Goal: Task Accomplishment & Management: Manage account settings

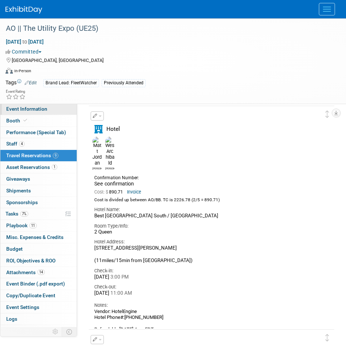
drag, startPoint x: 31, startPoint y: 110, endPoint x: 48, endPoint y: 110, distance: 16.5
click at [31, 110] on span "Event Information" at bounding box center [26, 109] width 41 height 6
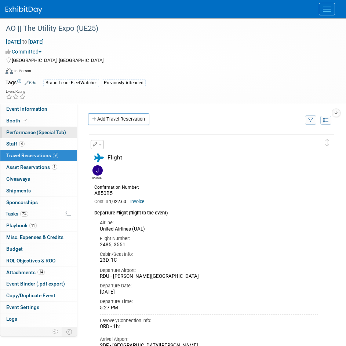
select select "AlignOps"
select select "Member"
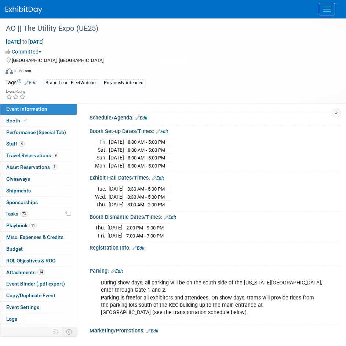
scroll to position [660, 0]
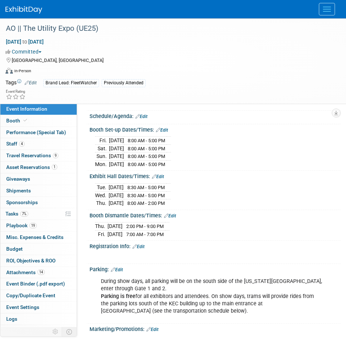
click at [23, 10] on img at bounding box center [24, 9] width 37 height 7
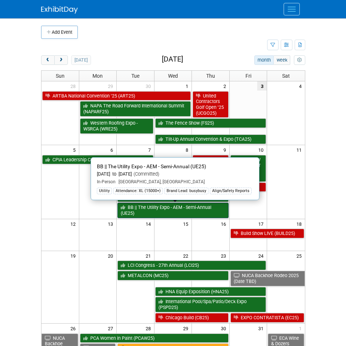
click at [163, 211] on link "BB || The Utility Expo - AEM - Semi-Annual (UE25)" at bounding box center [172, 210] width 111 height 15
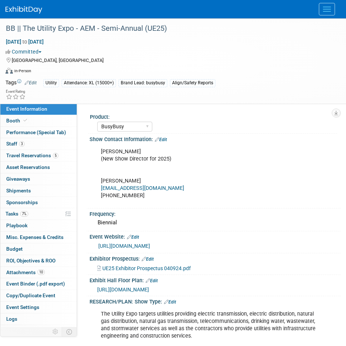
select select "BusyBusy"
select select "Member"
click at [45, 158] on span "Travel Reservations 5" at bounding box center [32, 156] width 52 height 6
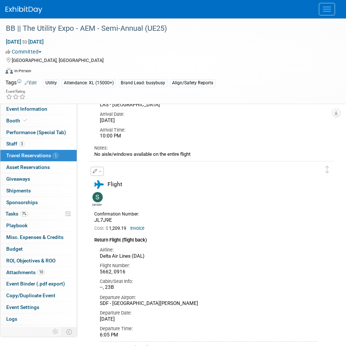
scroll to position [1027, 0]
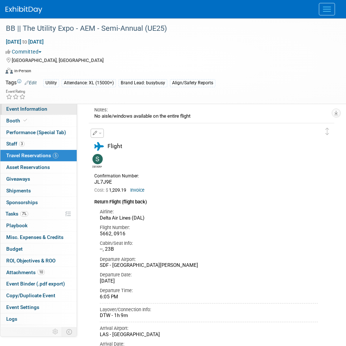
click at [20, 110] on span "Event Information" at bounding box center [26, 109] width 41 height 6
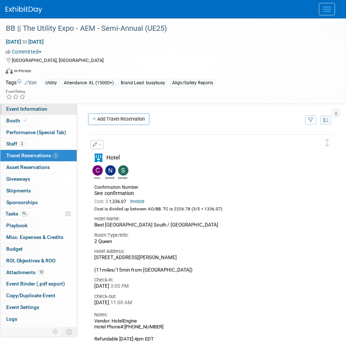
select select "BusyBusy"
select select "Member"
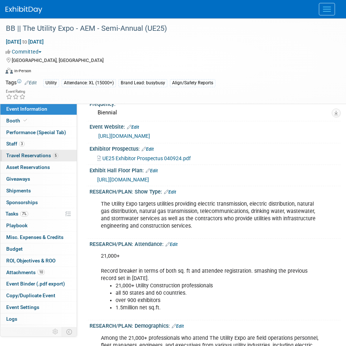
click at [23, 158] on link "5 Travel Reservations 5" at bounding box center [38, 155] width 76 height 11
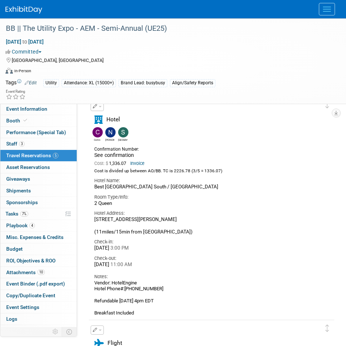
scroll to position [73, 0]
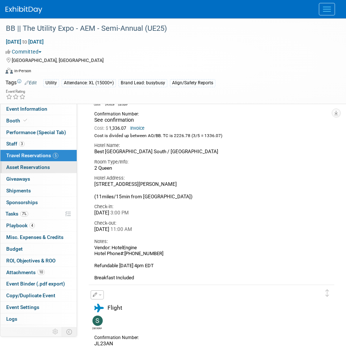
click at [48, 167] on span "Asset Reservations 0" at bounding box center [28, 167] width 44 height 6
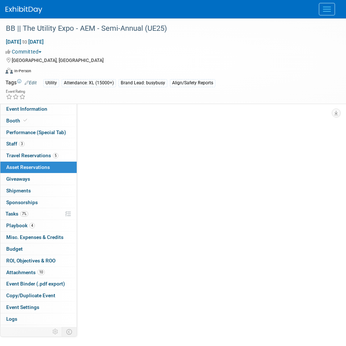
scroll to position [0, 0]
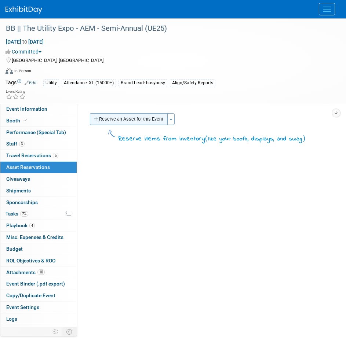
click at [111, 122] on button "Reserve an Asset for this Event" at bounding box center [129, 119] width 78 height 12
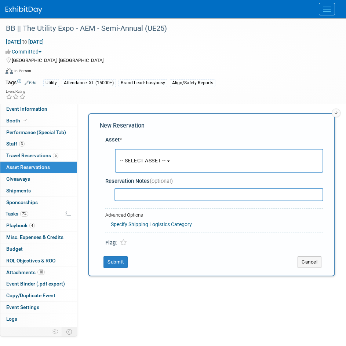
click at [153, 160] on span "-- SELECT ASSET --" at bounding box center [142, 161] width 45 height 6
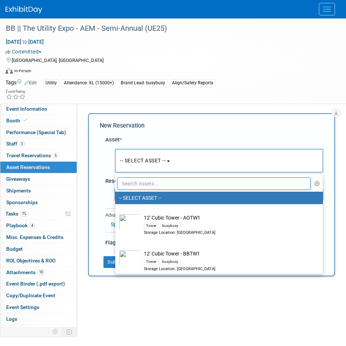
click at [155, 186] on input "text" at bounding box center [214, 183] width 194 height 12
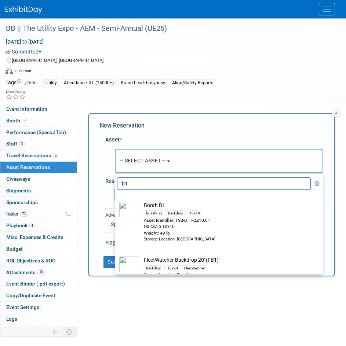
type input "b1"
click at [157, 216] on div "busybusy" at bounding box center [154, 214] width 21 height 6
click at [116, 201] on input "Booth B1 busybusy Backdrop 10x10 Asset Identifier: TSB-BTH-QZ10.01 QuickZip 10x…" at bounding box center [113, 198] width 5 height 5
select select "10698793"
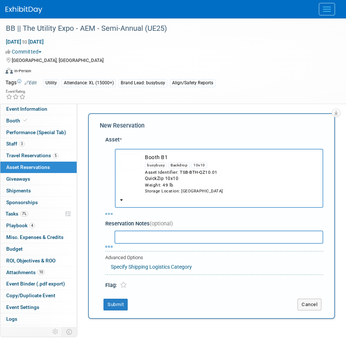
select select "9"
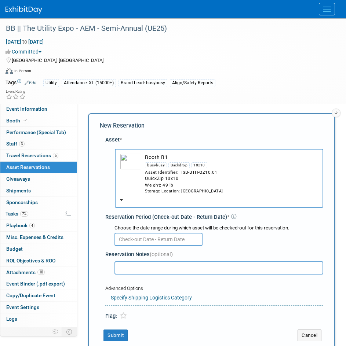
click at [166, 242] on input "text" at bounding box center [158, 239] width 88 height 13
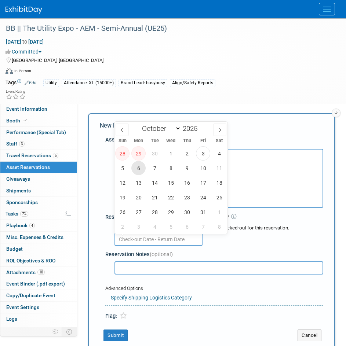
click at [139, 172] on span "6" at bounding box center [138, 168] width 14 height 14
click at [200, 171] on span "10" at bounding box center [203, 168] width 14 height 14
type input "Oct 6, 2025 to Oct 10, 2025"
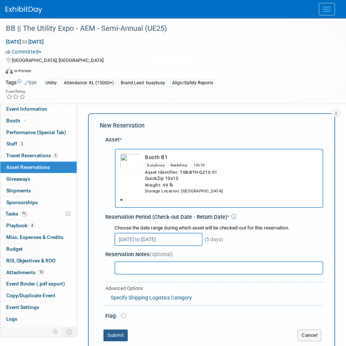
click at [114, 338] on button "Submit" at bounding box center [115, 336] width 24 height 12
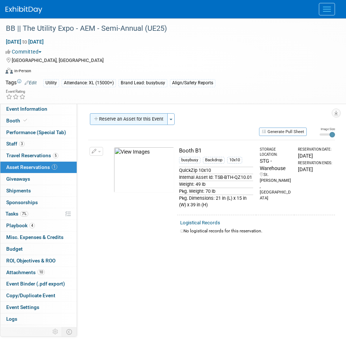
click at [117, 120] on button "Reserve an Asset for this Event" at bounding box center [129, 119] width 78 height 12
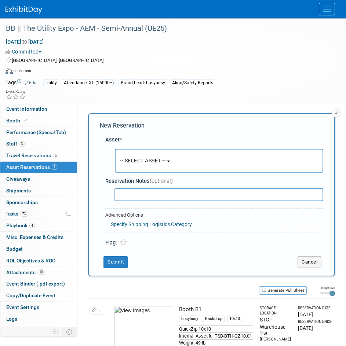
scroll to position [46, 0]
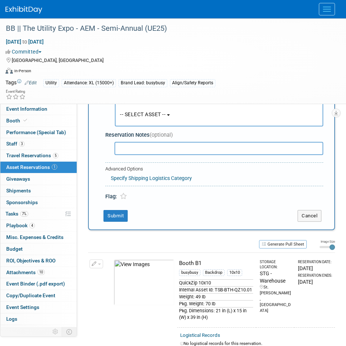
click at [164, 119] on button "-- SELECT ASSET --" at bounding box center [219, 115] width 208 height 24
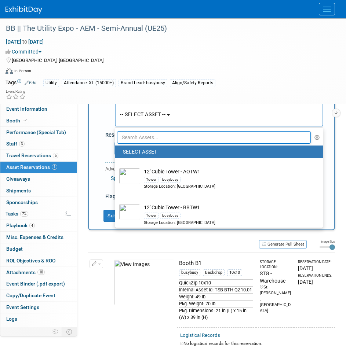
click at [153, 138] on input "text" at bounding box center [214, 137] width 194 height 12
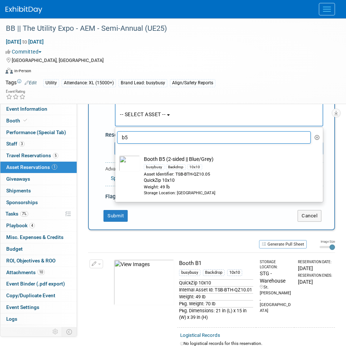
type input "b5"
click at [160, 158] on td "Booth B5 (2-sided || Blue/Grey) busybusy Backdrop 10x10 Asset Identifier: TSB-B…" at bounding box center [224, 175] width 168 height 40
click at [116, 154] on input "Booth B5 (2-sided || Blue/Grey) busybusy Backdrop 10x10 Asset Identifier: TSB-B…" at bounding box center [113, 152] width 5 height 5
select select "10714435"
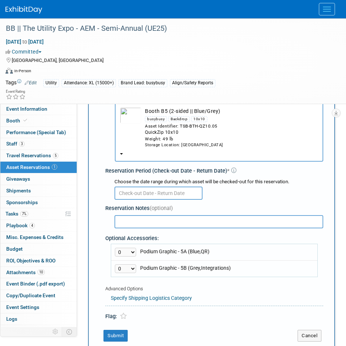
click at [148, 189] on input "text" at bounding box center [158, 193] width 88 height 13
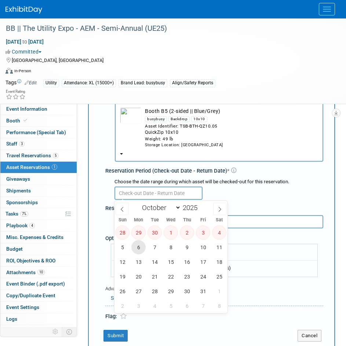
click at [139, 248] on span "6" at bounding box center [138, 247] width 14 height 14
click at [197, 246] on span "10" at bounding box center [203, 247] width 14 height 14
type input "Oct 6, 2025 to Oct 10, 2025"
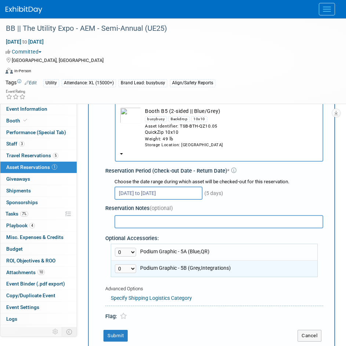
click at [126, 267] on select "0 1" at bounding box center [125, 268] width 21 height 9
select select "1"
click at [115, 265] on select "0 1" at bounding box center [125, 268] width 21 height 9
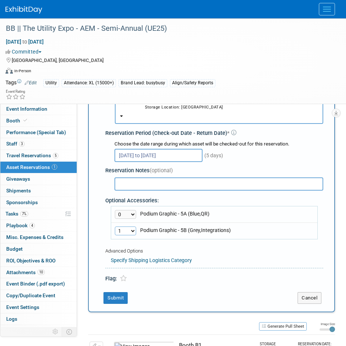
scroll to position [120, 0]
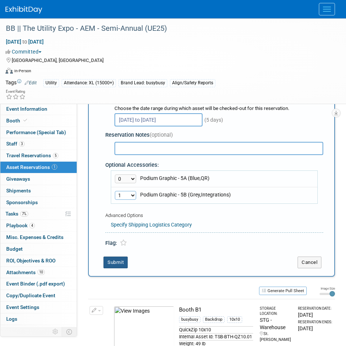
click at [122, 266] on button "Submit" at bounding box center [115, 263] width 24 height 12
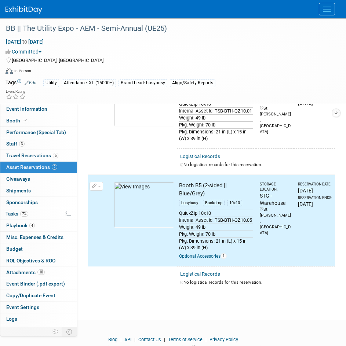
scroll to position [0, 0]
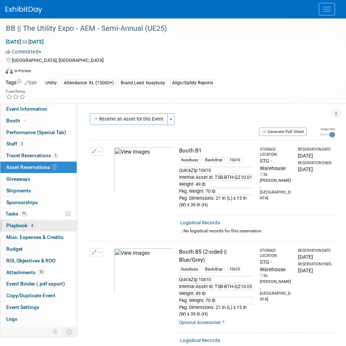
click at [32, 224] on span "4" at bounding box center [32, 226] width 6 height 6
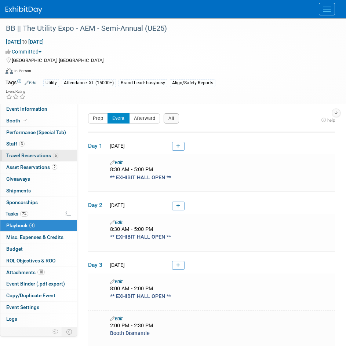
click at [45, 159] on link "5 Travel Reservations 5" at bounding box center [38, 155] width 76 height 11
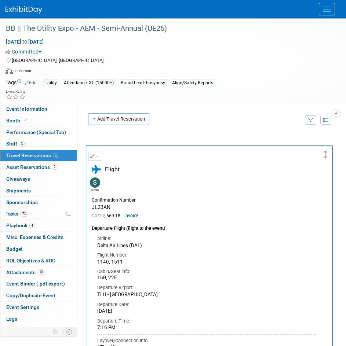
drag, startPoint x: 328, startPoint y: 220, endPoint x: 324, endPoint y: 144, distance: 76.0
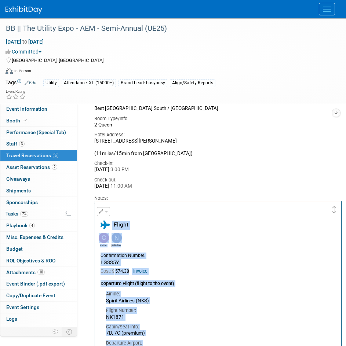
scroll to position [293, 0]
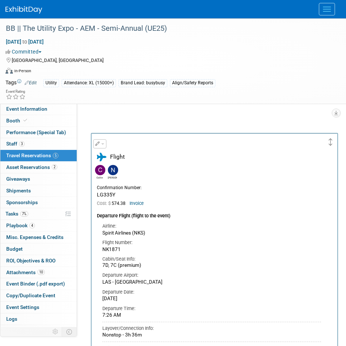
drag, startPoint x: 327, startPoint y: 214, endPoint x: 329, endPoint y: 133, distance: 80.7
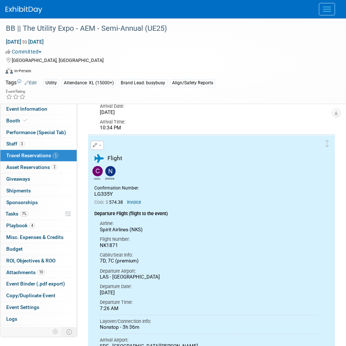
scroll to position [183, 0]
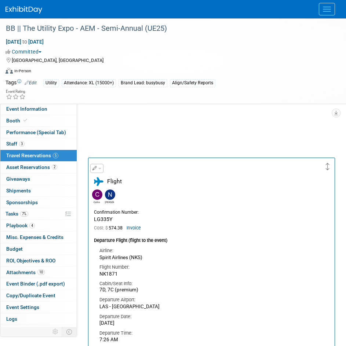
drag, startPoint x: 329, startPoint y: 208, endPoint x: 329, endPoint y: 165, distance: 42.9
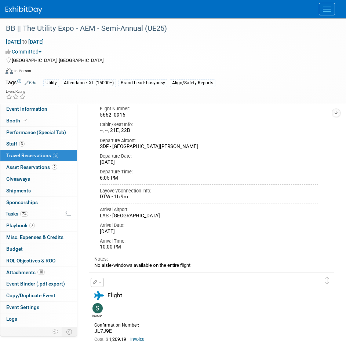
scroll to position [880, 0]
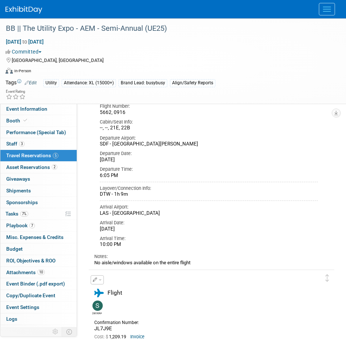
click at [10, 9] on img at bounding box center [24, 9] width 37 height 7
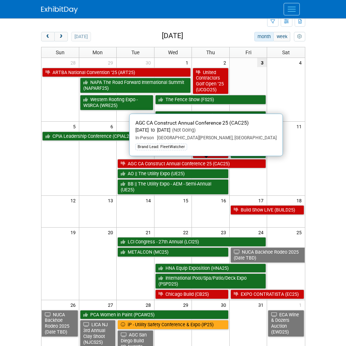
scroll to position [37, 0]
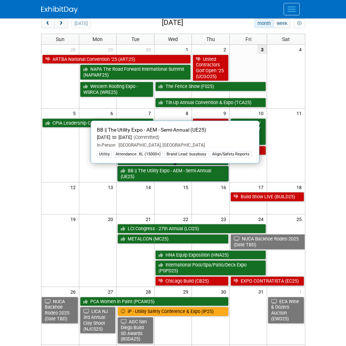
click at [151, 174] on link "BB || The Utility Expo - AEM - Semi-Annual (UE25)" at bounding box center [172, 173] width 111 height 15
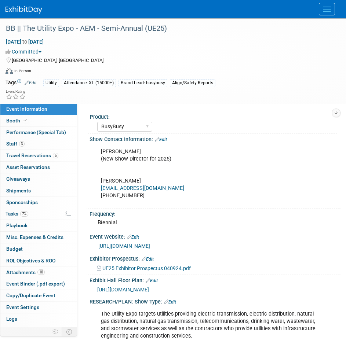
select select "BusyBusy"
select select "Member"
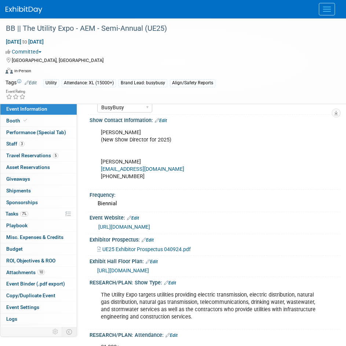
scroll to position [37, 0]
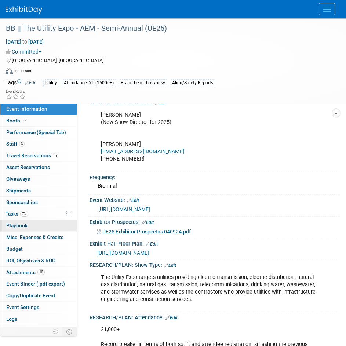
click at [39, 230] on link "0 Playbook 0" at bounding box center [38, 225] width 76 height 11
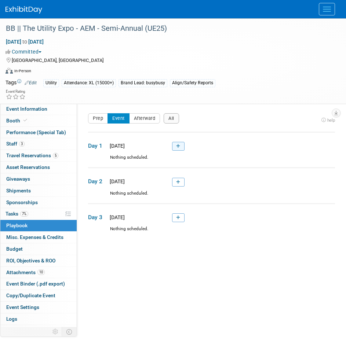
click at [178, 147] on icon at bounding box center [178, 146] width 4 height 4
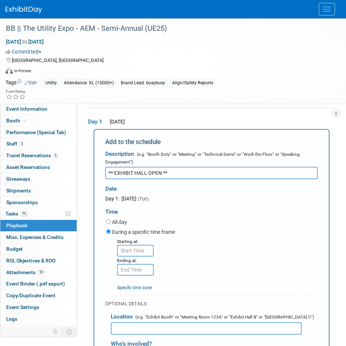
type input "** EXHIBIT HALL OPEN **"
click at [149, 250] on input "8:00 AM" at bounding box center [135, 251] width 37 height 12
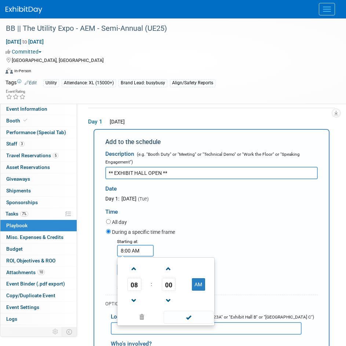
drag, startPoint x: 58, startPoint y: 263, endPoint x: -46, endPoint y: 264, distance: 103.8
click at [0, 264] on html "busybusy Events Add Event Bulk Upload Events Shareable Event Boards Recently Vi…" at bounding box center [173, 149] width 346 height 346
click at [170, 285] on span "00" at bounding box center [169, 284] width 14 height 13
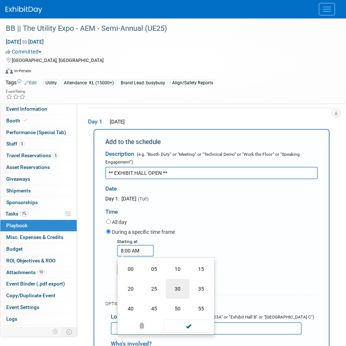
click at [170, 285] on td "30" at bounding box center [177, 289] width 23 height 20
type input "8:30 AM"
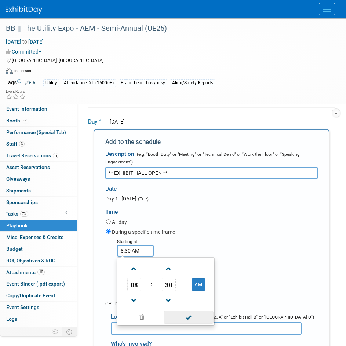
click at [184, 321] on span at bounding box center [189, 317] width 50 height 13
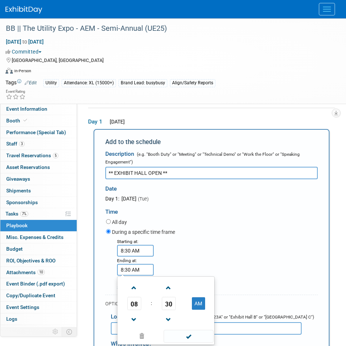
click at [129, 272] on input "8:30 AM" at bounding box center [135, 270] width 37 height 12
click at [130, 286] on span at bounding box center [134, 288] width 13 height 13
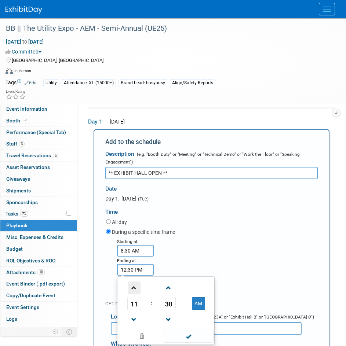
click at [131, 286] on span at bounding box center [134, 288] width 13 height 13
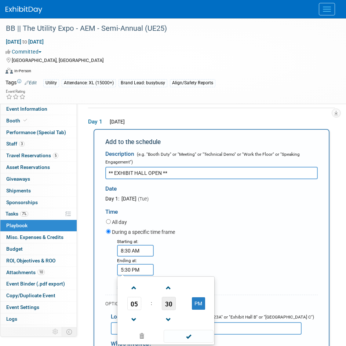
click at [169, 303] on span "30" at bounding box center [169, 303] width 14 height 13
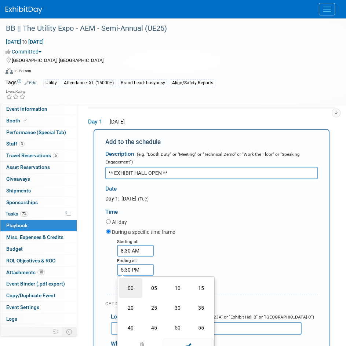
click at [133, 288] on td "00" at bounding box center [130, 288] width 23 height 20
type input "5:00 PM"
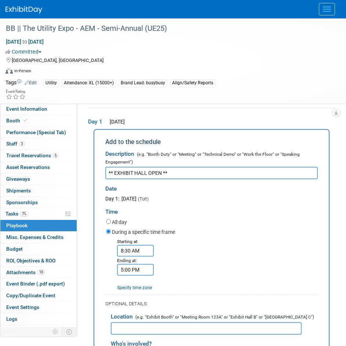
drag, startPoint x: 264, startPoint y: 218, endPoint x: 248, endPoint y: 224, distance: 17.0
click at [263, 218] on div "All day" at bounding box center [212, 223] width 212 height 10
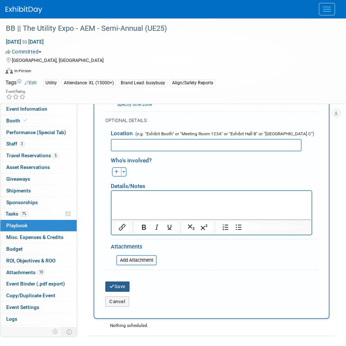
click at [125, 290] on button "Save" at bounding box center [117, 287] width 24 height 10
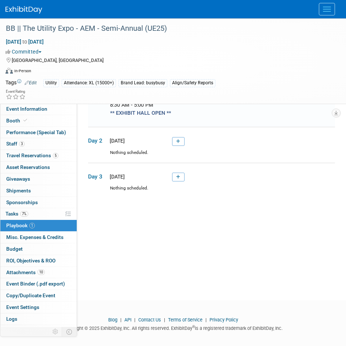
scroll to position [63, 0]
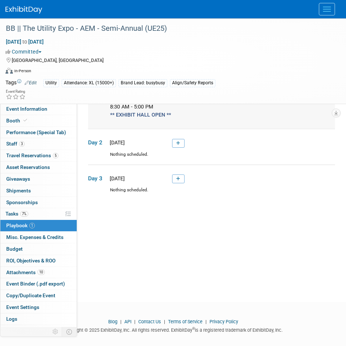
drag, startPoint x: 184, startPoint y: 118, endPoint x: 106, endPoint y: 116, distance: 78.5
click at [106, 116] on div "** EXHIBIT HALL OPEN **" at bounding box center [221, 115] width 232 height 8
copy span "** EXHIBIT HALL OPEN **"
click at [172, 142] on link at bounding box center [178, 143] width 12 height 9
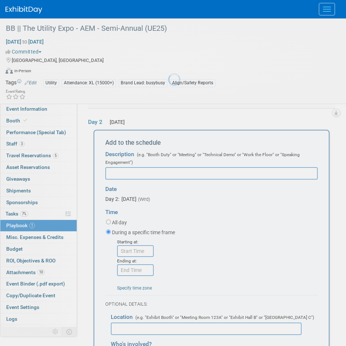
scroll to position [84, 0]
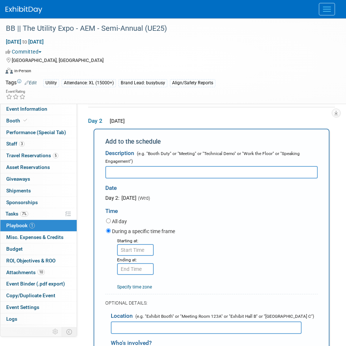
paste input "** EXHIBIT HALL OPEN **"
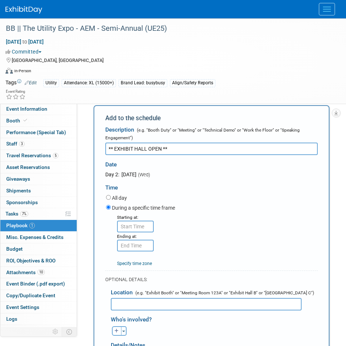
scroll to position [120, 0]
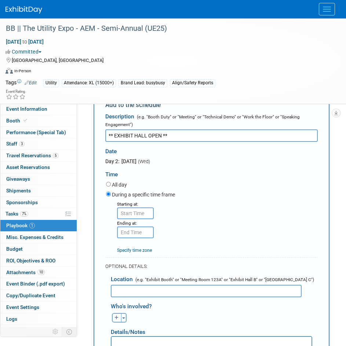
type input "** EXHIBIT HALL OPEN **"
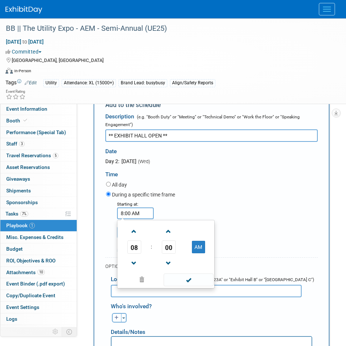
click at [131, 214] on input "8:00 AM" at bounding box center [135, 214] width 37 height 12
click at [168, 244] on span "00" at bounding box center [169, 247] width 14 height 13
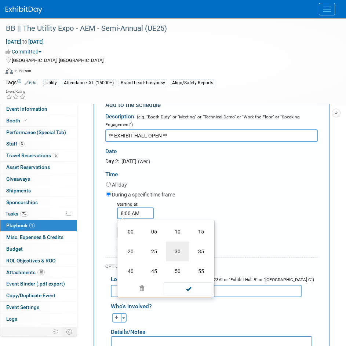
click at [171, 253] on td "30" at bounding box center [177, 252] width 23 height 20
type input "8:30 AM"
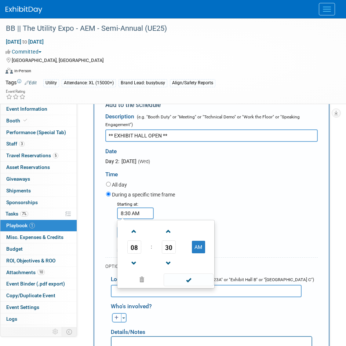
click at [213, 209] on div "Starting at: 8:30 AM 08 : 30 AM 12 01 02 03 04 05 06 07 08 09 10 11 00 05 10 15…" at bounding box center [211, 227] width 223 height 54
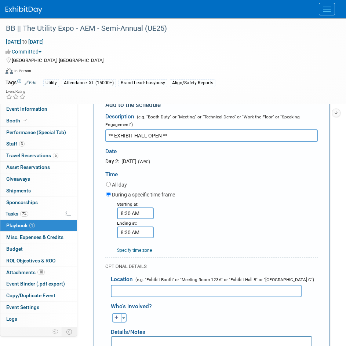
click at [132, 234] on input "8:30 AM" at bounding box center [135, 233] width 37 height 12
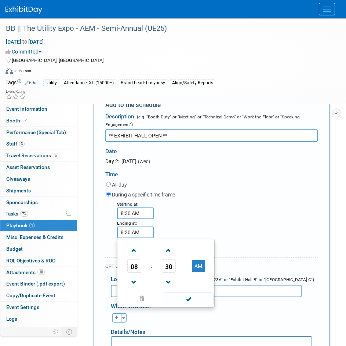
drag, startPoint x: 141, startPoint y: 228, endPoint x: 75, endPoint y: 238, distance: 66.7
click at [75, 239] on div "Event Information Event Info Booth Booth Performance (Special Tab) Performance …" at bounding box center [173, 203] width 346 height 611
type input "5:00 PM"
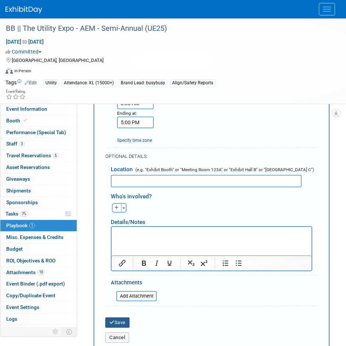
click at [124, 319] on button "Save" at bounding box center [117, 323] width 24 height 10
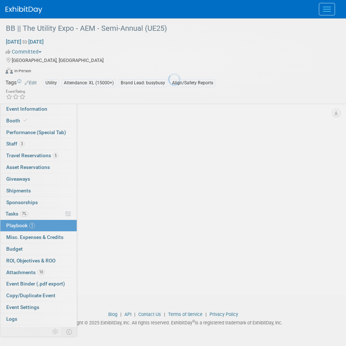
scroll to position [70, 0]
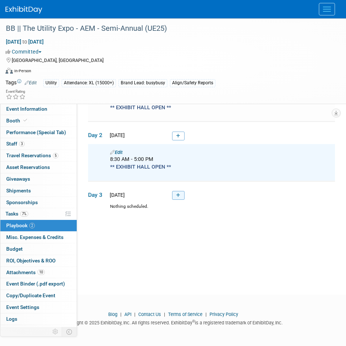
click at [180, 193] on link at bounding box center [178, 195] width 12 height 9
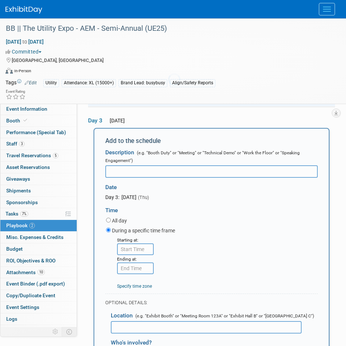
scroll to position [0, 0]
type input "** EXHIBIT HALL OPEN **"
type input "8:00 AM"
click at [133, 245] on input "8:00 AM" at bounding box center [135, 250] width 37 height 12
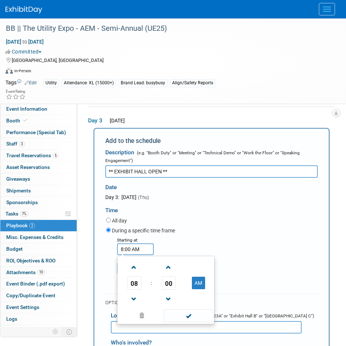
click at [220, 244] on div "Starting at: 8:00 AM 08 : 00 AM 12 01 02 03 04 05 06 07 08 09 10 11 00 05 10 15…" at bounding box center [211, 263] width 223 height 54
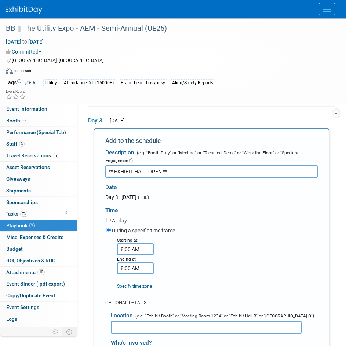
click at [144, 273] on input "8:00 AM" at bounding box center [135, 269] width 37 height 12
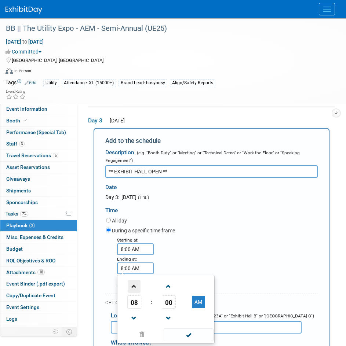
click at [138, 290] on span at bounding box center [134, 286] width 13 height 13
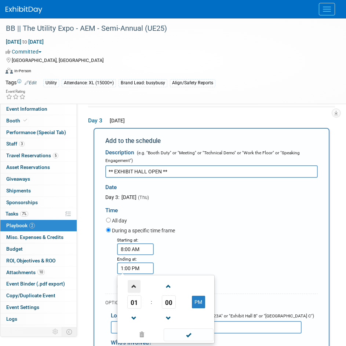
click at [139, 289] on span at bounding box center [134, 286] width 13 height 13
type input "2:00 PM"
click at [195, 251] on div "Starting at: 8:00 AM Ending at: 2:00 PM 02 : 00 PM 12 01 02 03 04 05 06 07 08 0…" at bounding box center [211, 263] width 223 height 54
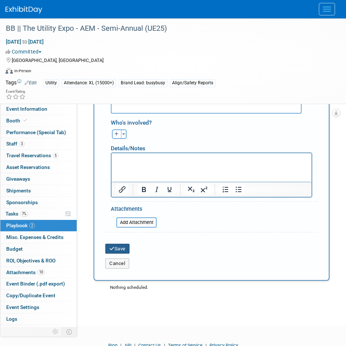
click at [121, 250] on button "Save" at bounding box center [117, 249] width 24 height 10
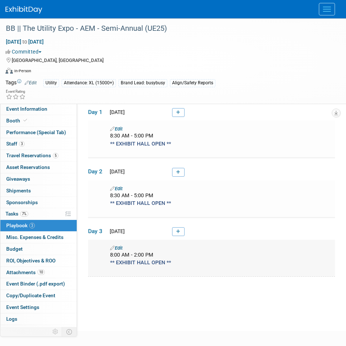
scroll to position [33, 0]
click at [179, 230] on icon at bounding box center [178, 232] width 4 height 4
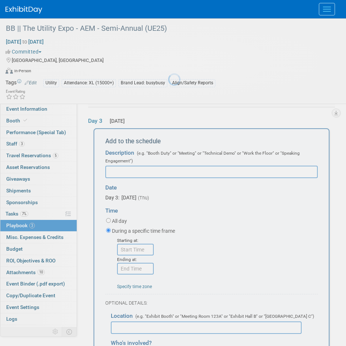
scroll to position [0, 0]
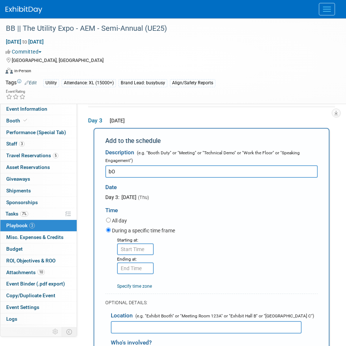
type input "b"
type input "Booth Dismantle"
click at [139, 251] on input "8:00 AM" at bounding box center [135, 250] width 37 height 12
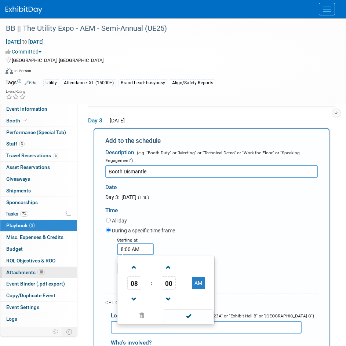
drag, startPoint x: 142, startPoint y: 250, endPoint x: 29, endPoint y: 267, distance: 113.5
click at [29, 268] on div "Event Information Event Info Booth Booth Performance (Special Tab) Performance …" at bounding box center [173, 204] width 346 height 659
type input "2:00 PM"
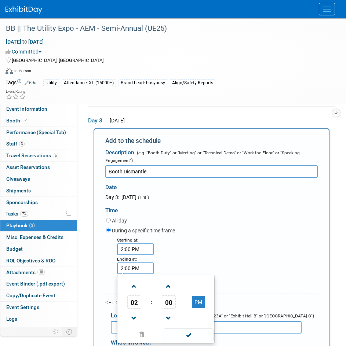
click at [170, 301] on span "00" at bounding box center [169, 302] width 14 height 13
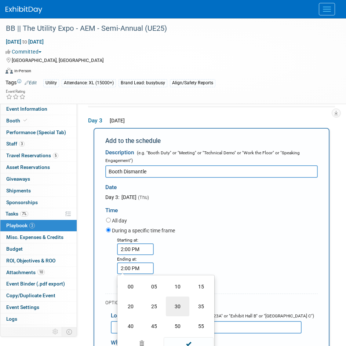
click at [175, 305] on td "30" at bounding box center [177, 307] width 23 height 20
type input "2:30 PM"
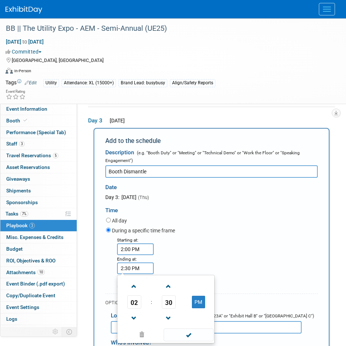
click at [302, 242] on div "Starting at: 2:00 PM Ending at: 2:30 PM 02 : 30 PM 12 01 02 03 04 05 06 07 08 0…" at bounding box center [211, 263] width 223 height 54
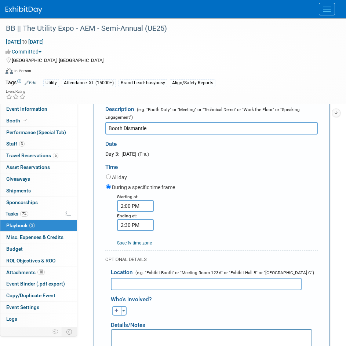
scroll to position [290, 0]
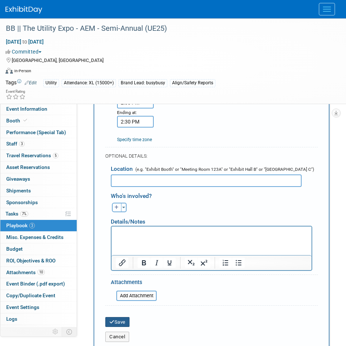
click at [121, 320] on button "Save" at bounding box center [117, 322] width 24 height 10
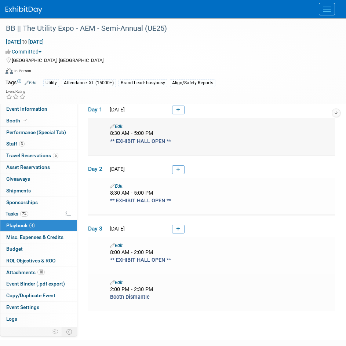
scroll to position [0, 0]
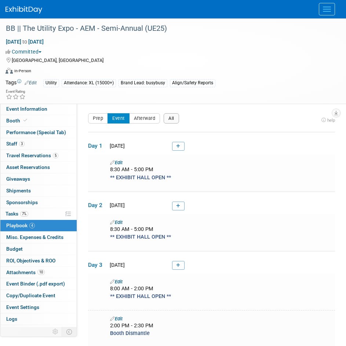
click at [174, 117] on button "All" at bounding box center [171, 118] width 15 height 10
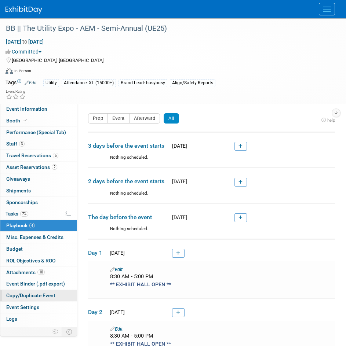
click at [34, 296] on span "Copy/Duplicate Event" at bounding box center [30, 296] width 49 height 6
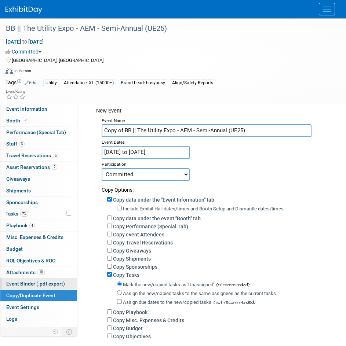
scroll to position [37, 0]
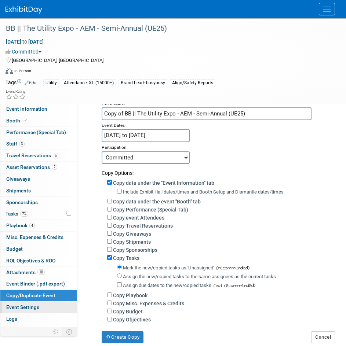
click at [29, 305] on span "Event Settings" at bounding box center [22, 307] width 33 height 6
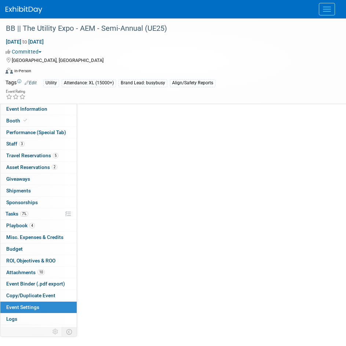
scroll to position [0, 0]
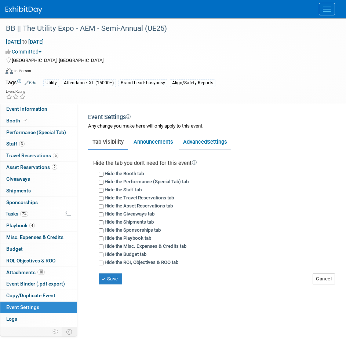
click at [201, 136] on link "Advanced Settings" at bounding box center [205, 142] width 52 height 14
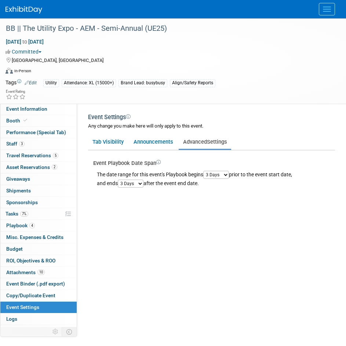
click at [214, 176] on select "1 Day 2 Days 3 Days 4 Days 5 Days 6 Days 7 Days 8 Days 9 Days 10 Days" at bounding box center [216, 175] width 26 height 8
select select "1"
click at [205, 171] on select "1 Day 2 Days 3 Days 4 Days 5 Days 6 Days 7 Days 8 Days 9 Days 10 Days" at bounding box center [216, 175] width 26 height 8
click at [136, 182] on select "1 Day 2 Days 3 Days 4 Days 5 Days 6 Days 7 Days 8 Days 9 Days 10 Days" at bounding box center [131, 184] width 26 height 8
select select "1"
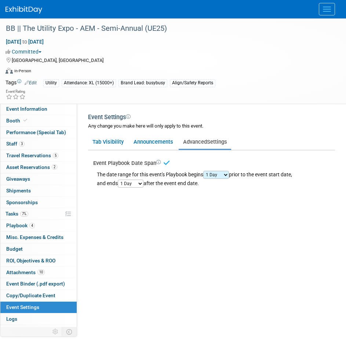
click at [119, 180] on select "1 Day 2 Days 3 Days 4 Days 5 Days 6 Days 7 Days 8 Days 9 Days 10 Days" at bounding box center [131, 184] width 26 height 8
click at [33, 230] on link "4 Playbook 4" at bounding box center [38, 225] width 76 height 11
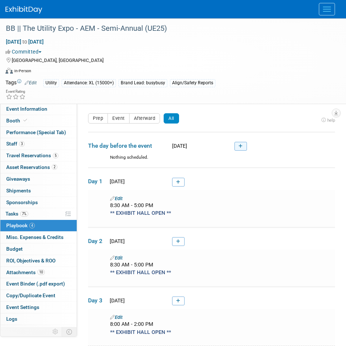
click at [239, 149] on link at bounding box center [240, 146] width 12 height 9
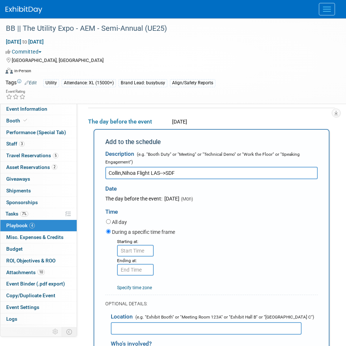
type input "Collin,Nihoa Flight LAS-->SDF"
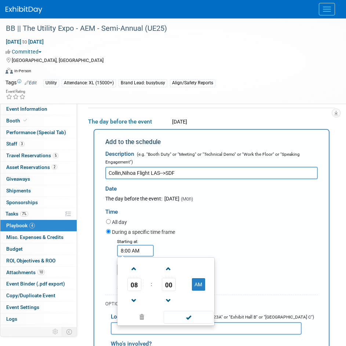
click at [133, 255] on input "8:00 AM" at bounding box center [135, 251] width 37 height 12
drag, startPoint x: 143, startPoint y: 251, endPoint x: 62, endPoint y: 255, distance: 81.1
type input "7:26 AM"
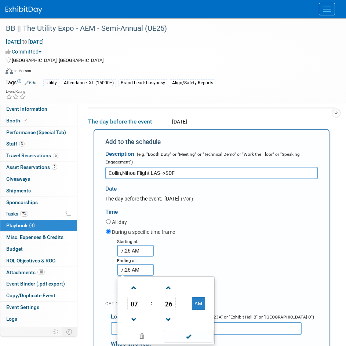
drag, startPoint x: 139, startPoint y: 273, endPoint x: 72, endPoint y: 269, distance: 67.2
type input "2:02 PM"
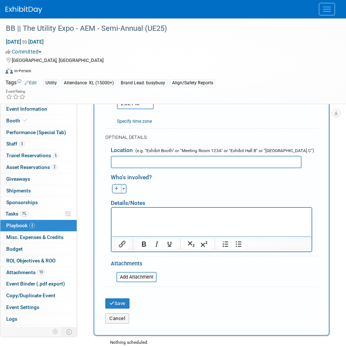
scroll to position [244, 0]
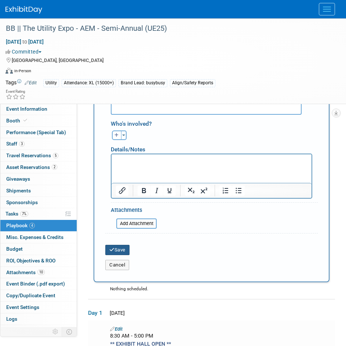
click at [116, 250] on button "Save" at bounding box center [117, 250] width 24 height 10
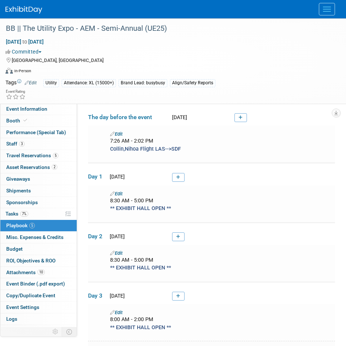
scroll to position [0, 0]
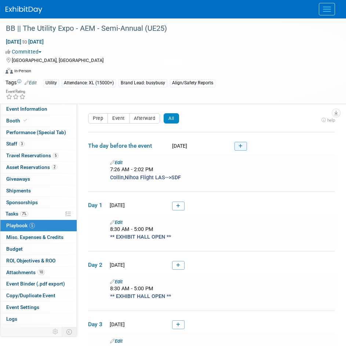
click at [240, 148] on icon at bounding box center [240, 146] width 4 height 4
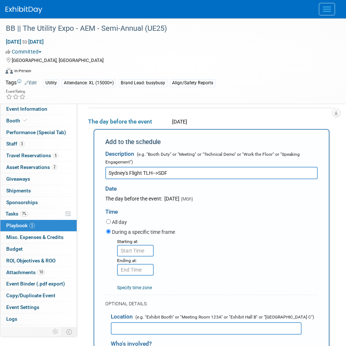
type input "Sydney's Flight TLH-->SDF"
click at [139, 248] on input "8:00 AM" at bounding box center [135, 251] width 37 height 12
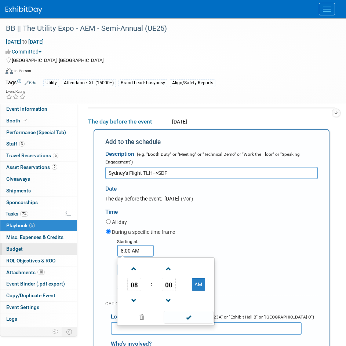
drag, startPoint x: 143, startPoint y: 248, endPoint x: 67, endPoint y: 251, distance: 76.0
type input "7:17 pm"
type input "7:17 PM"
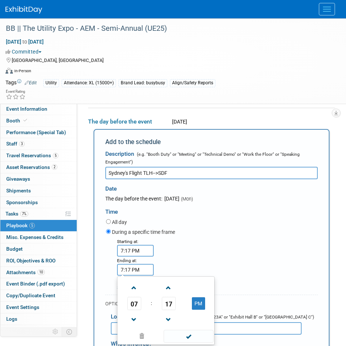
click at [136, 250] on input "7:17 PM" at bounding box center [135, 251] width 37 height 12
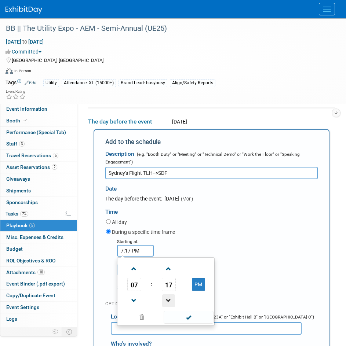
click at [165, 306] on span at bounding box center [168, 300] width 13 height 13
type input "7:16 PM"
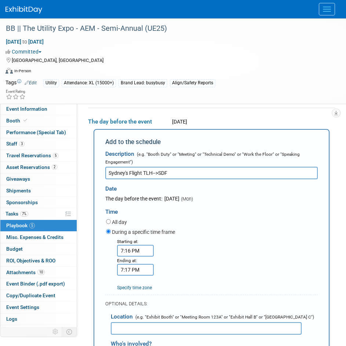
click at [202, 237] on div "During a specific time frame" at bounding box center [212, 233] width 212 height 10
click at [132, 270] on input "7:17 PM" at bounding box center [135, 270] width 37 height 12
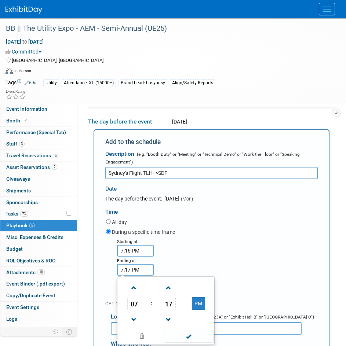
drag, startPoint x: 139, startPoint y: 267, endPoint x: 86, endPoint y: 269, distance: 53.2
click at [86, 269] on div "Product: AlignOps BusyBusy FleetWatcher SafetyReports ToolWatch Show Contact In…" at bounding box center [208, 196] width 263 height 234
type input "10:34 PM"
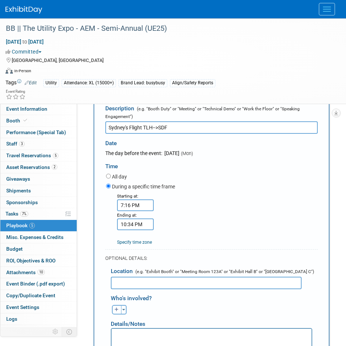
scroll to position [171, 0]
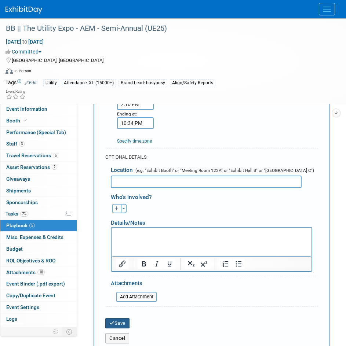
click at [116, 327] on button "Save" at bounding box center [117, 323] width 24 height 10
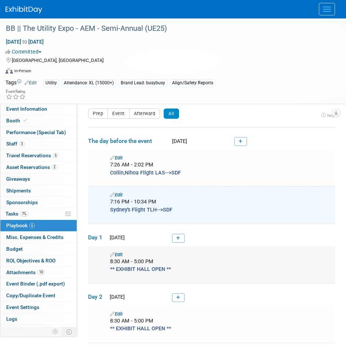
scroll to position [0, 0]
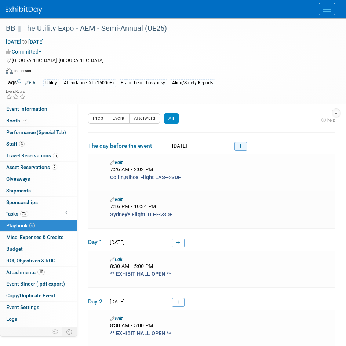
click at [240, 149] on link at bounding box center [240, 146] width 12 height 9
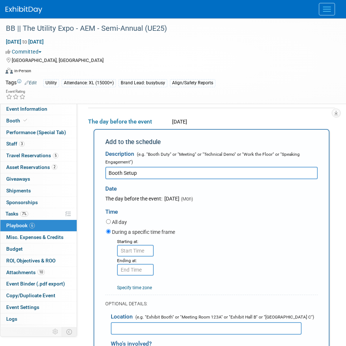
type input "Booth Setup"
click at [122, 252] on input "8:00 AM" at bounding box center [135, 251] width 37 height 12
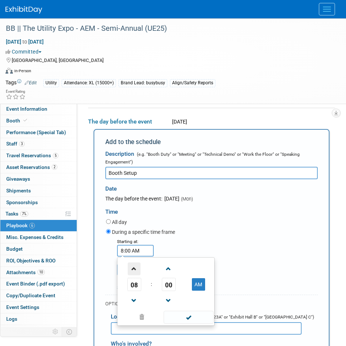
click at [138, 264] on span at bounding box center [134, 269] width 13 height 13
click at [138, 263] on span at bounding box center [134, 269] width 13 height 13
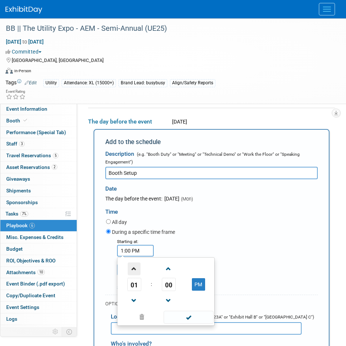
click at [138, 263] on span at bounding box center [134, 269] width 13 height 13
click at [135, 298] on span at bounding box center [134, 300] width 13 height 13
type input "3:00 PM"
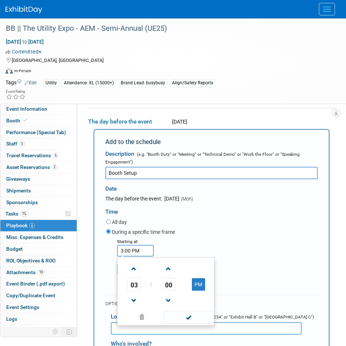
click at [226, 220] on div "All day" at bounding box center [212, 223] width 212 height 10
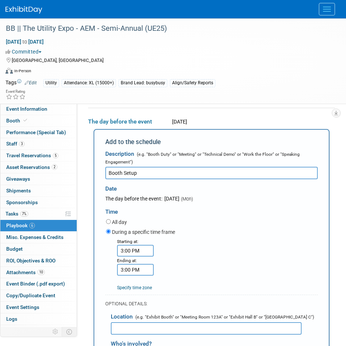
click at [134, 272] on input "3:00 PM" at bounding box center [135, 270] width 37 height 12
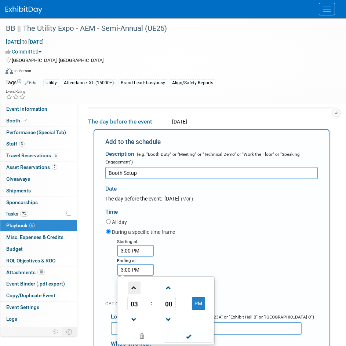
click at [133, 286] on span at bounding box center [134, 288] width 13 height 13
type input "5:00 PM"
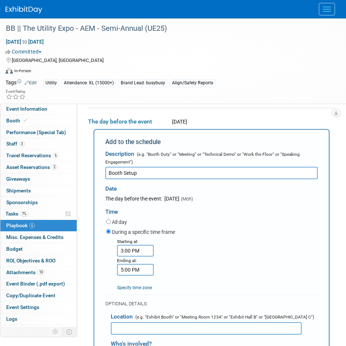
click at [224, 261] on div "Starting at: 3:00 PM Ending at: 5:00 PM Specify time zone Time zone:" at bounding box center [211, 265] width 223 height 54
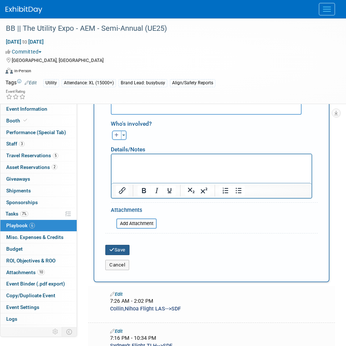
click at [116, 249] on button "Save" at bounding box center [117, 250] width 24 height 10
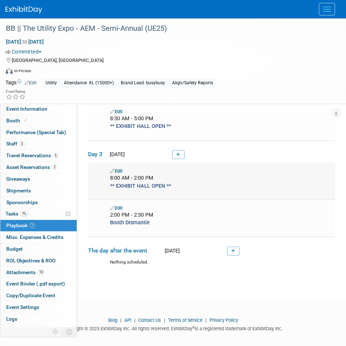
scroll to position [246, 0]
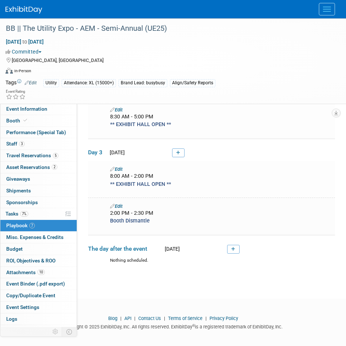
click at [181, 155] on link at bounding box center [178, 153] width 12 height 9
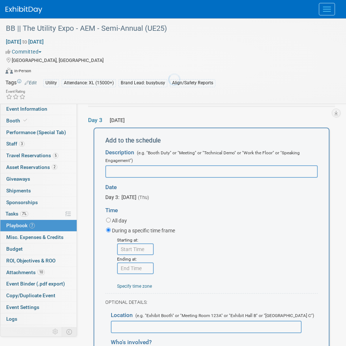
scroll to position [0, 0]
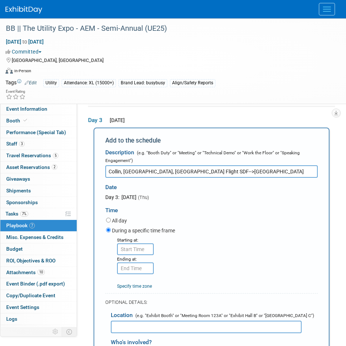
type input "Collin, Nihoa, Sydney Flight SDF-->LAS"
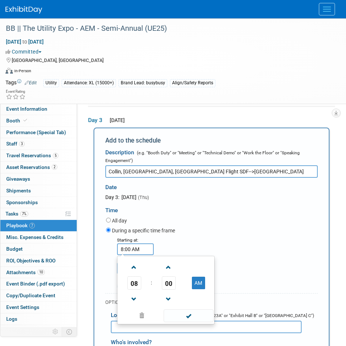
click at [147, 247] on input "8:00 AM" at bounding box center [135, 250] width 37 height 12
drag, startPoint x: 147, startPoint y: 247, endPoint x: 80, endPoint y: 246, distance: 67.5
click at [80, 247] on div "Event Information Event Info Booth Booth Performance (Special Tab) Performance …" at bounding box center [173, 173] width 346 height 863
type input "6:05 PM"
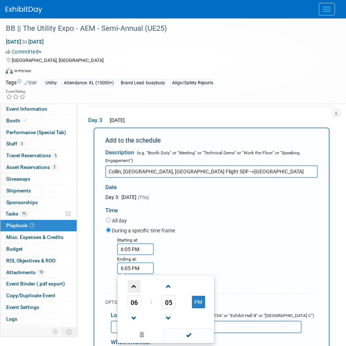
click at [134, 291] on span at bounding box center [134, 286] width 13 height 13
click at [135, 291] on span at bounding box center [134, 286] width 13 height 13
click at [137, 290] on span at bounding box center [134, 286] width 13 height 13
click at [173, 300] on span "05" at bounding box center [169, 302] width 14 height 13
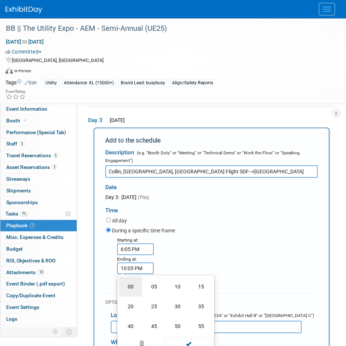
click at [132, 283] on td "00" at bounding box center [130, 287] width 23 height 20
type input "10:00 PM"
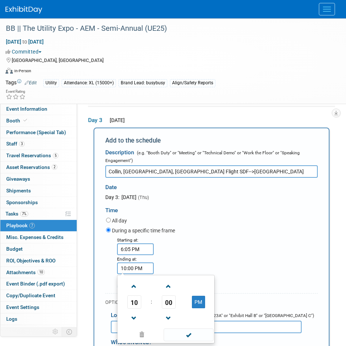
click at [180, 265] on div "Starting at: 6:05 PM Ending at: 10:00 PM 10 : 00 PM 12 01 02 03 04 05 06 07 08 …" at bounding box center [211, 263] width 223 height 54
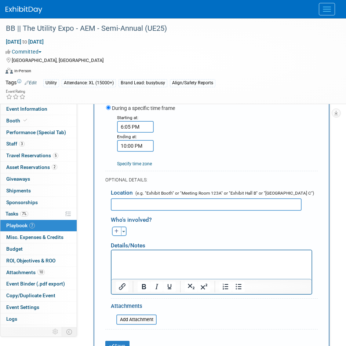
scroll to position [423, 0]
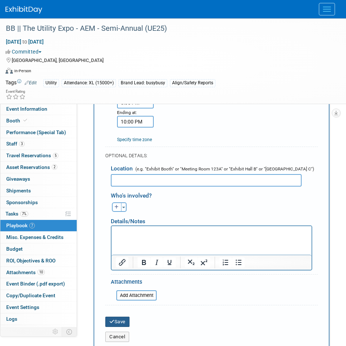
click at [118, 318] on button "Save" at bounding box center [117, 322] width 24 height 10
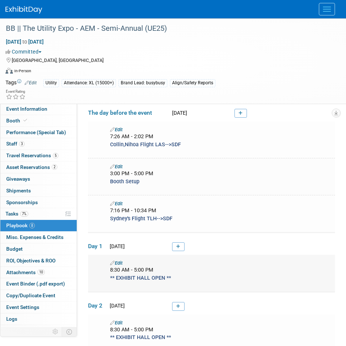
scroll to position [110, 0]
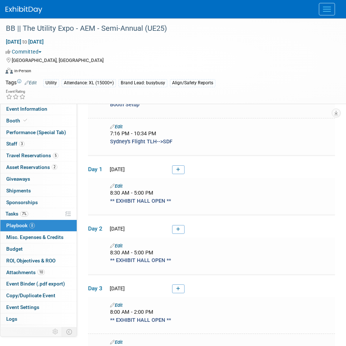
drag, startPoint x: 176, startPoint y: 170, endPoint x: 170, endPoint y: 169, distance: 5.9
click at [176, 170] on icon at bounding box center [178, 170] width 4 height 4
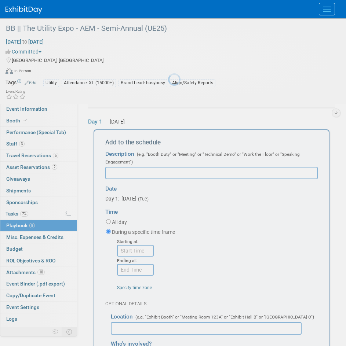
scroll to position [0, 0]
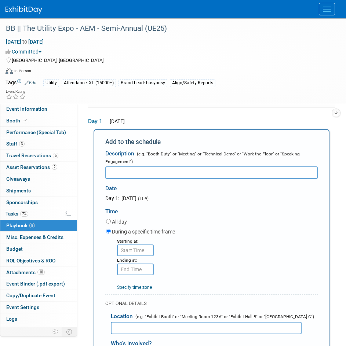
click at [173, 170] on input "text" at bounding box center [211, 172] width 212 height 12
paste input "Meet in Hotel Lobby - Ride together to Venue"
type input "Meet in Hotel Lobby - Ride together to Venue"
click at [137, 256] on input "8:00 AM" at bounding box center [135, 251] width 37 height 12
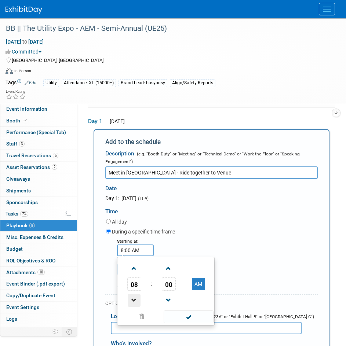
click at [138, 302] on span at bounding box center [134, 300] width 13 height 13
click at [177, 280] on td "00" at bounding box center [168, 284] width 30 height 13
click at [173, 279] on span "00" at bounding box center [169, 284] width 14 height 13
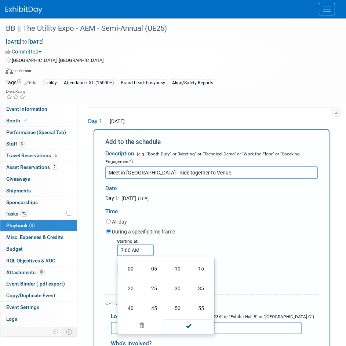
click at [175, 285] on td "30" at bounding box center [177, 289] width 23 height 20
type input "7:30 AM"
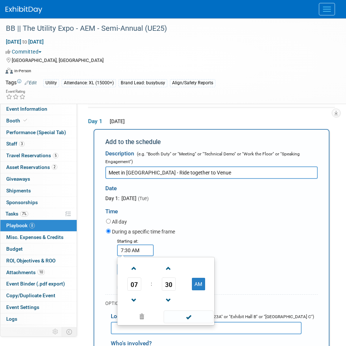
click at [192, 323] on span at bounding box center [189, 317] width 50 height 13
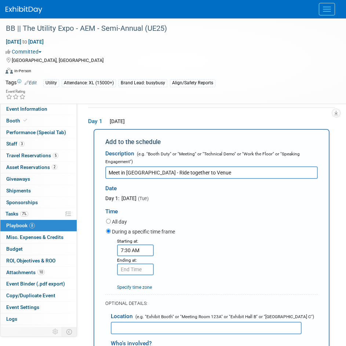
type input "7:30 AM"
click at [139, 272] on input "7:30 AM" at bounding box center [135, 270] width 37 height 12
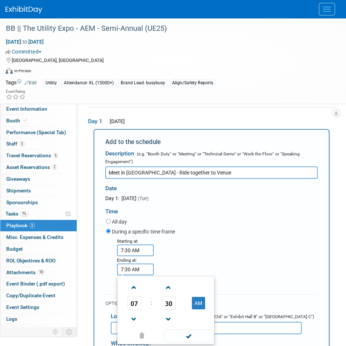
click at [252, 258] on div "Starting at: 7:30 AM Ending at: 7:30 AM 07 : 30 AM 12 01 02 03 04 05 06 07 08 0…" at bounding box center [211, 264] width 223 height 54
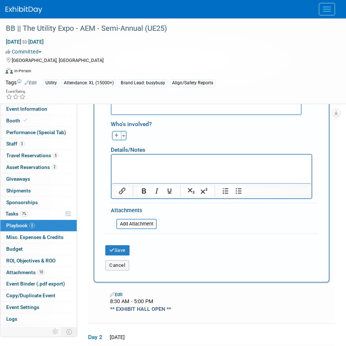
scroll to position [377, 0]
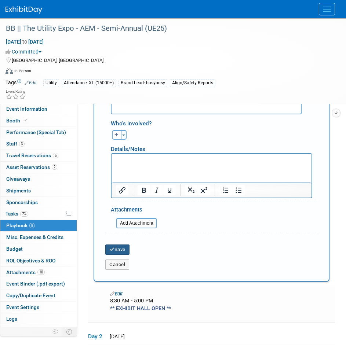
click at [121, 253] on button "Save" at bounding box center [117, 250] width 24 height 10
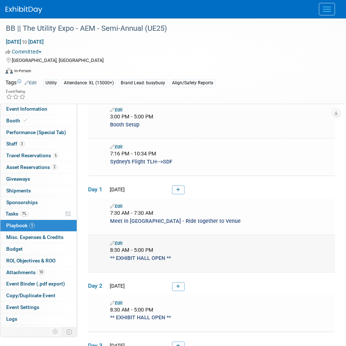
scroll to position [86, 0]
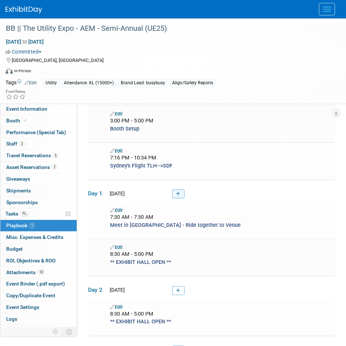
click at [179, 194] on icon at bounding box center [178, 194] width 4 height 4
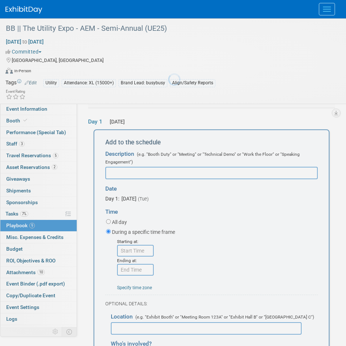
scroll to position [0, 0]
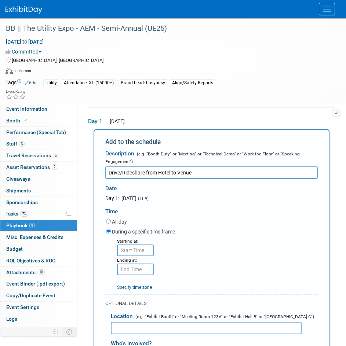
type input "Drive/Rideshare from Hotel to Venue"
click at [144, 248] on input "8:00 AM" at bounding box center [135, 251] width 37 height 12
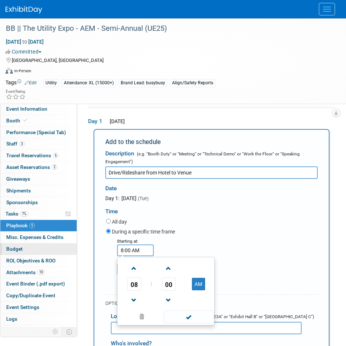
drag, startPoint x: 109, startPoint y: 250, endPoint x: 40, endPoint y: 252, distance: 69.7
click at [40, 252] on div "Event Information Event Info Booth Booth Performance (Special Tab) Performance …" at bounding box center [173, 329] width 346 height 937
type input "7:45 AM"
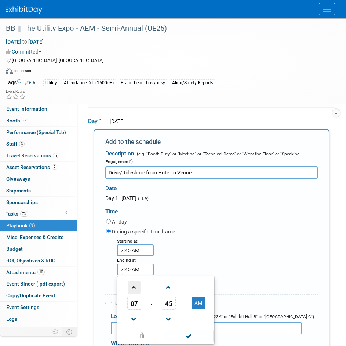
click at [129, 284] on span at bounding box center [134, 287] width 13 height 13
click at [173, 303] on span "45" at bounding box center [169, 303] width 14 height 13
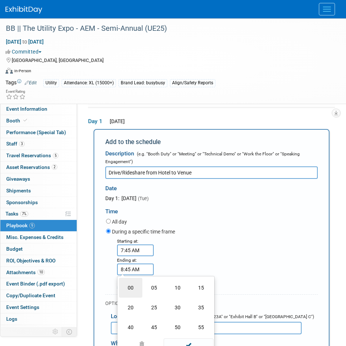
click at [137, 290] on td "00" at bounding box center [130, 288] width 23 height 20
type input "8:00 AM"
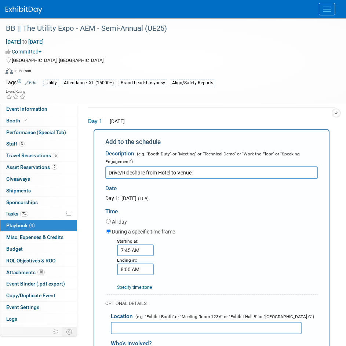
click at [192, 257] on div "Starting at: 7:45 AM Ending at: 8:00 AM Specify time zone Time zone:" at bounding box center [211, 264] width 223 height 54
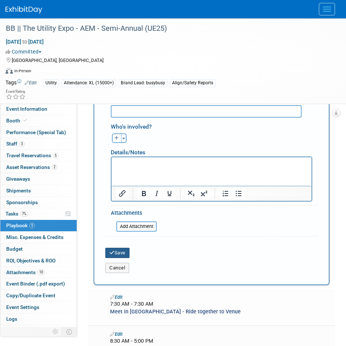
scroll to position [377, 0]
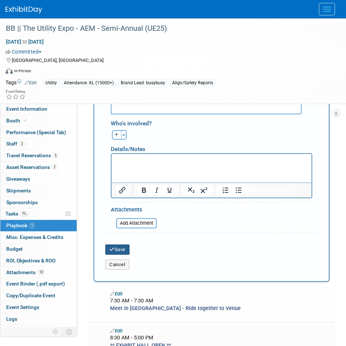
click at [121, 251] on button "Save" at bounding box center [117, 250] width 24 height 10
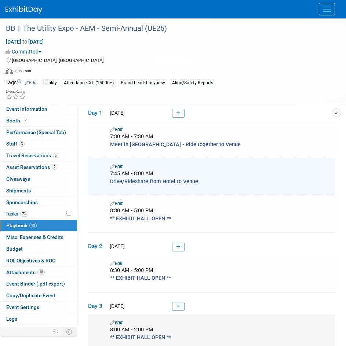
scroll to position [122, 0]
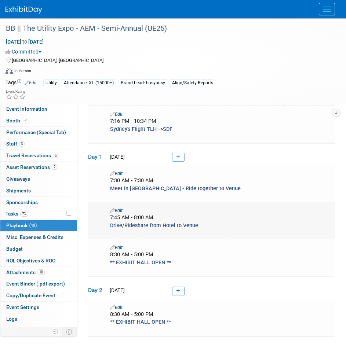
click at [121, 208] on link "Edit" at bounding box center [116, 211] width 12 height 6
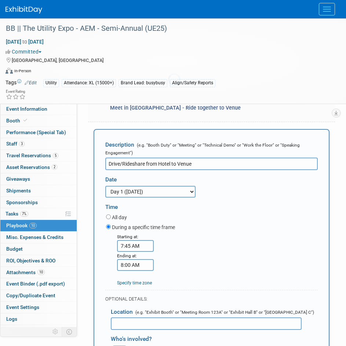
scroll to position [0, 0]
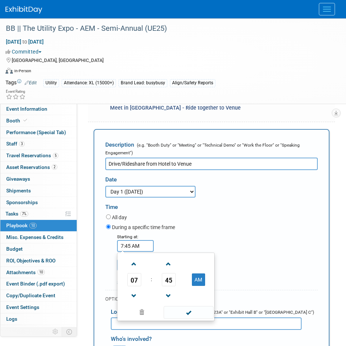
click at [133, 249] on input "7:45 AM" at bounding box center [135, 246] width 37 height 12
click at [173, 280] on span "45" at bounding box center [169, 279] width 14 height 13
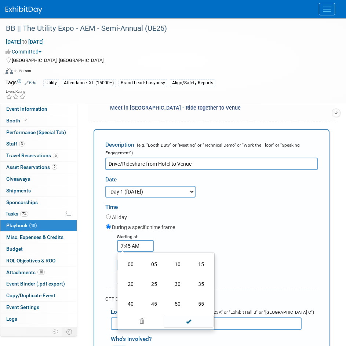
click at [206, 230] on div "During a specific time frame" at bounding box center [212, 228] width 212 height 10
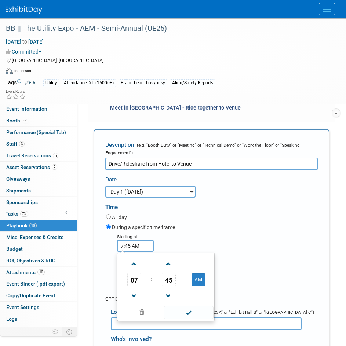
click at [137, 246] on input "7:45 AM" at bounding box center [135, 246] width 37 height 12
click at [167, 281] on span "45" at bounding box center [169, 279] width 14 height 13
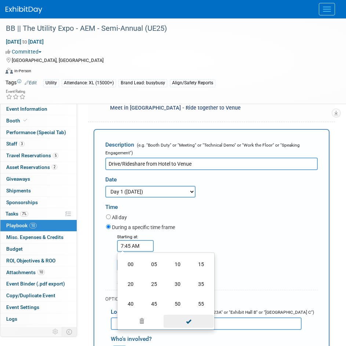
drag, startPoint x: 134, startPoint y: 307, endPoint x: 184, endPoint y: 309, distance: 49.6
click at [137, 306] on td "40" at bounding box center [130, 304] width 23 height 20
type input "7:40 AM"
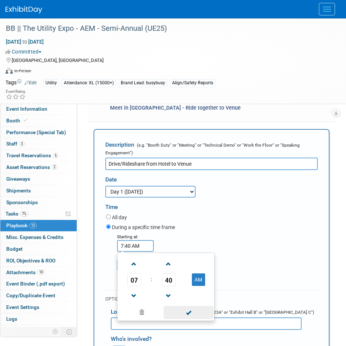
click at [189, 313] on span at bounding box center [189, 312] width 50 height 13
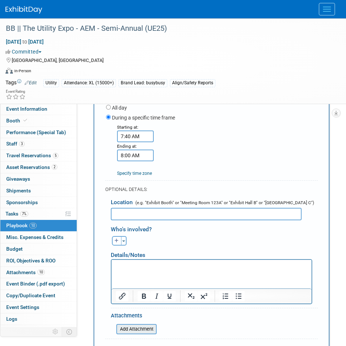
scroll to position [385, 0]
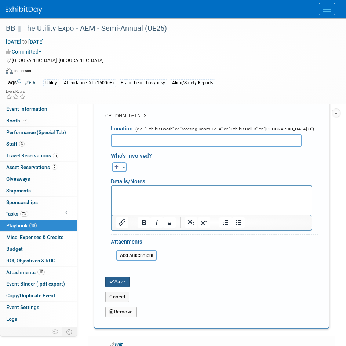
click at [121, 283] on button "Save" at bounding box center [117, 282] width 24 height 10
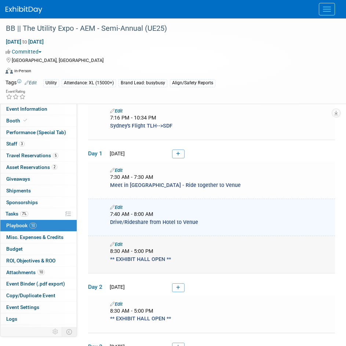
scroll to position [122, 0]
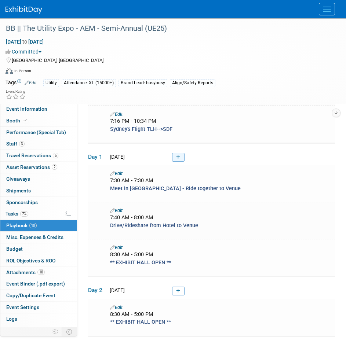
click at [180, 158] on icon at bounding box center [178, 157] width 4 height 4
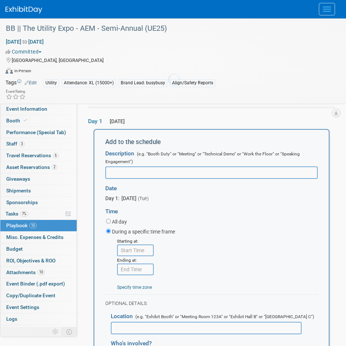
scroll to position [0, 0]
type input "Arrive @ Booth - Preshow Brief"
click at [141, 252] on input "8:00 AM" at bounding box center [135, 251] width 37 height 12
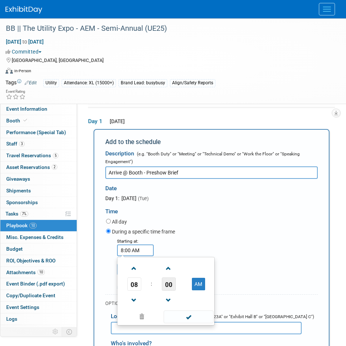
click at [167, 281] on span "00" at bounding box center [169, 284] width 14 height 13
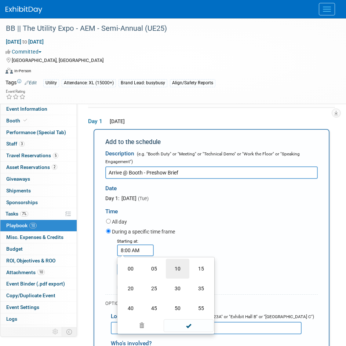
click at [174, 277] on td "10" at bounding box center [177, 269] width 23 height 20
type input "8:10 AM"
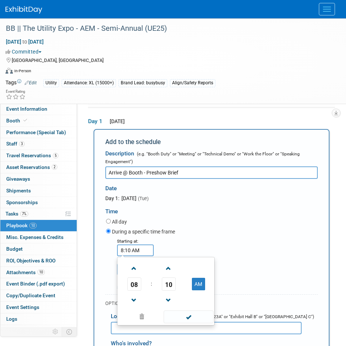
click at [202, 234] on div "During a specific time frame" at bounding box center [212, 232] width 212 height 10
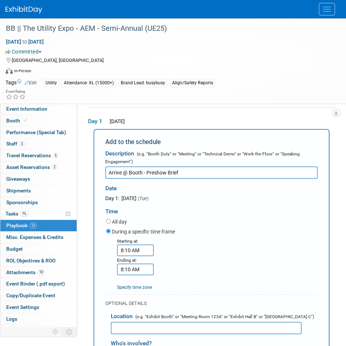
click at [135, 268] on input "8:10 AM" at bounding box center [135, 270] width 37 height 12
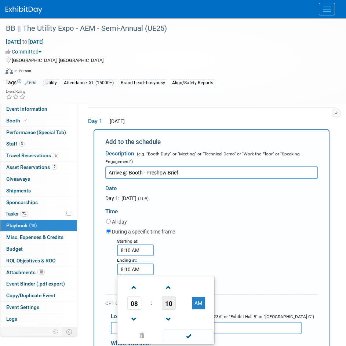
click at [170, 300] on span "10" at bounding box center [169, 303] width 14 height 13
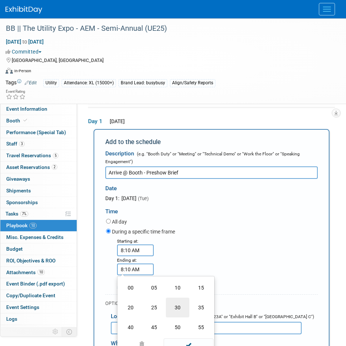
click at [180, 310] on td "30" at bounding box center [177, 308] width 23 height 20
type input "8:30 AM"
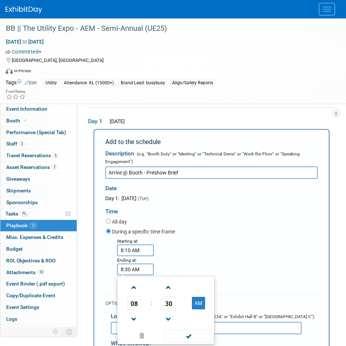
click at [228, 253] on div "Starting at: 8:10 AM Ending at: 8:30 AM 08 : 30 AM 12 01 02 03 04 05 06 07 08 0…" at bounding box center [211, 264] width 223 height 54
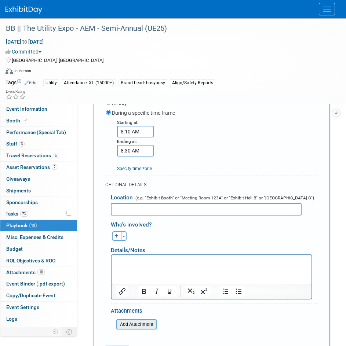
scroll to position [341, 0]
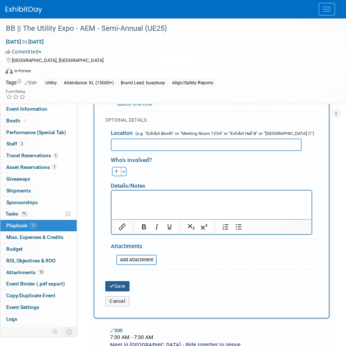
click at [121, 286] on button "Save" at bounding box center [117, 286] width 24 height 10
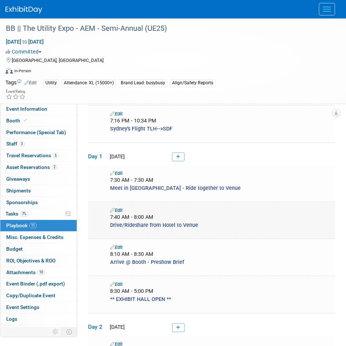
scroll to position [196, 0]
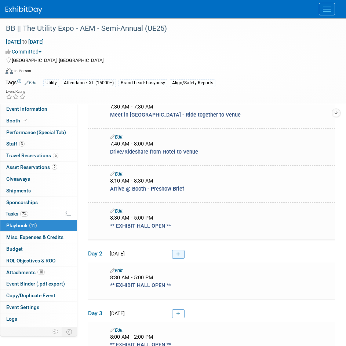
click at [178, 254] on icon at bounding box center [178, 254] width 4 height 4
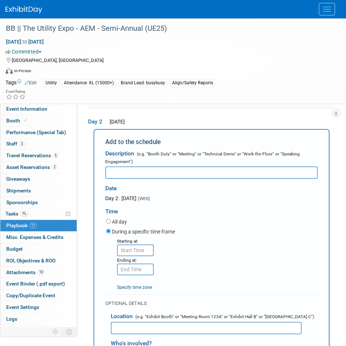
scroll to position [0, 0]
click at [122, 168] on input "text" at bounding box center [211, 172] width 212 height 12
paste input "Meet in Hotel Lobby - Ride together to Venue"
type input "Meet in Hotel Lobby - Ride together to Venue"
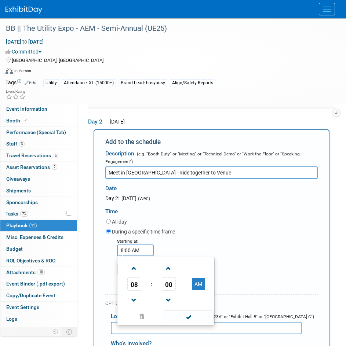
click at [133, 254] on input "8:00 AM" at bounding box center [135, 251] width 37 height 12
drag, startPoint x: 149, startPoint y: 248, endPoint x: 87, endPoint y: 247, distance: 62.0
click at [87, 247] on div "Event Information Event Info Booth Booth Performance (Special Tab) Performance …" at bounding box center [173, 196] width 346 height 1011
type input "7:45 AM"
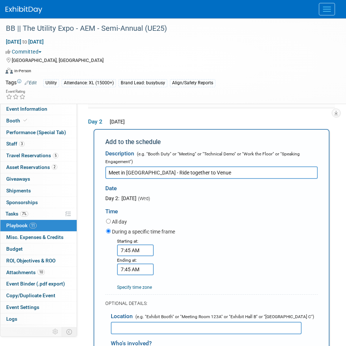
click at [253, 253] on div "Starting at: 7:45 AM Ending at: 7:45 AM Specify time zone Time zone:" at bounding box center [211, 264] width 223 height 54
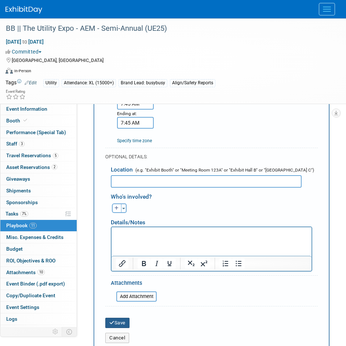
click at [118, 324] on button "Save" at bounding box center [117, 323] width 24 height 10
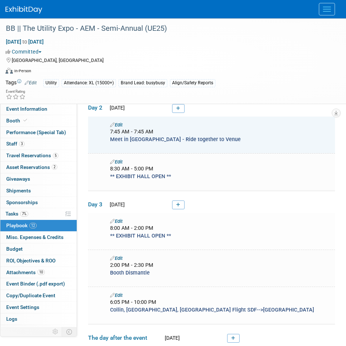
scroll to position [329, 0]
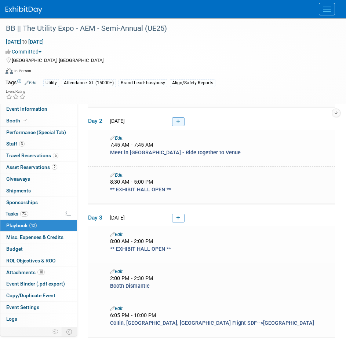
click at [180, 118] on link at bounding box center [178, 121] width 12 height 9
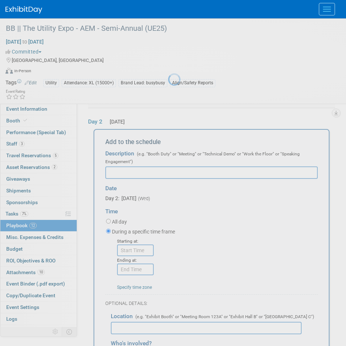
scroll to position [0, 0]
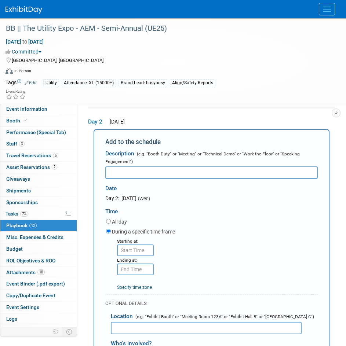
click at [206, 166] on input "text" at bounding box center [211, 172] width 212 height 12
paste input "Drive/Rideshare from Hotel to Venue"
type input "Drive/Rideshare from Hotel to Venue"
click at [139, 251] on input "8:00 AM" at bounding box center [135, 251] width 37 height 12
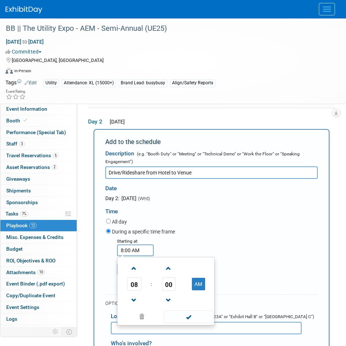
drag, startPoint x: 147, startPoint y: 248, endPoint x: 78, endPoint y: 255, distance: 69.3
click at [79, 256] on div "Event Information Event Info Booth Booth Performance (Special Tab) Performance …" at bounding box center [173, 215] width 346 height 1048
type input "7:55 AM"
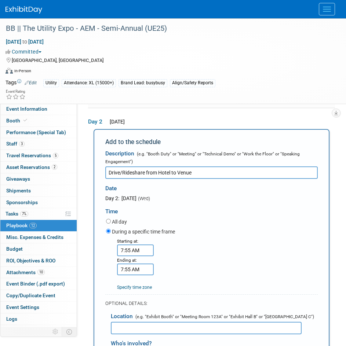
drag, startPoint x: 146, startPoint y: 261, endPoint x: 98, endPoint y: 271, distance: 49.3
click at [98, 271] on div "Add to the schedule Description (e.g. "Booth Duty" or "Meeting" or "Technical D…" at bounding box center [212, 311] width 236 height 365
drag, startPoint x: 89, startPoint y: 274, endPoint x: 69, endPoint y: 273, distance: 20.2
click at [73, 274] on div "Event Information Event Info Booth Booth Performance (Special Tab) Performance …" at bounding box center [173, 215] width 346 height 1048
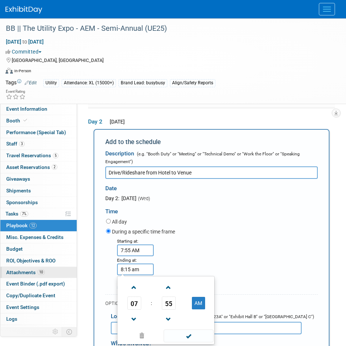
type input "8:15 AM"
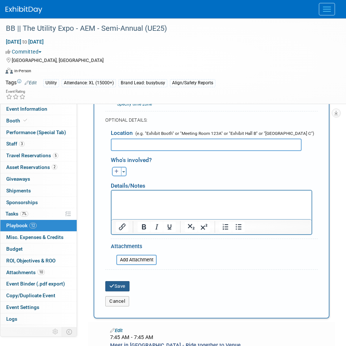
click at [120, 288] on button "Save" at bounding box center [117, 286] width 24 height 10
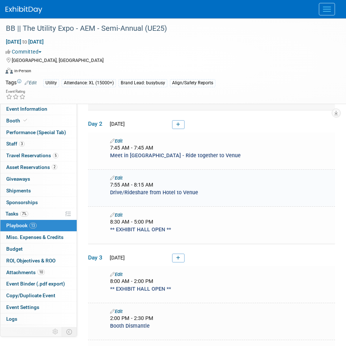
scroll to position [256, 0]
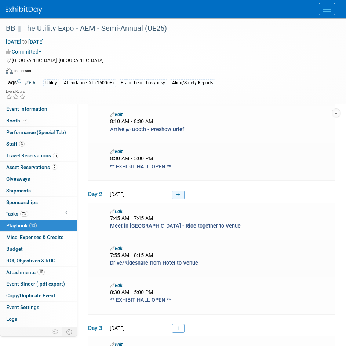
click at [182, 193] on link at bounding box center [178, 195] width 12 height 9
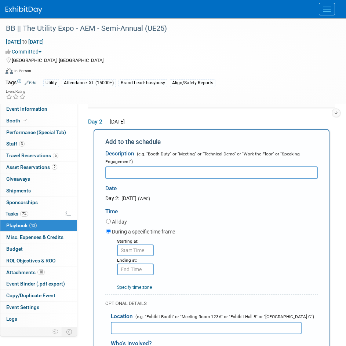
scroll to position [0, 0]
click at [138, 163] on div "Description (e.g. "Booth Duty" or "Meeting" or "Technical Demo" or "Work the Fl…" at bounding box center [211, 155] width 212 height 19
click at [140, 169] on input "text" at bounding box center [211, 172] width 212 height 12
paste input "Arrive @ Booth - Prep"
type input "Arrive @ Booth - Prep"
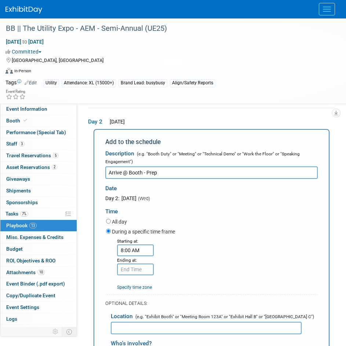
click at [145, 245] on input "8:00 AM" at bounding box center [135, 251] width 37 height 12
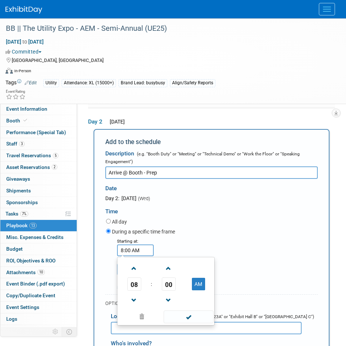
drag, startPoint x: 145, startPoint y: 248, endPoint x: 84, endPoint y: 252, distance: 61.4
click at [85, 253] on div "Event Information Event Info Booth Booth Performance (Special Tab) Performance …" at bounding box center [173, 234] width 346 height 1086
type input "8:20 AM"
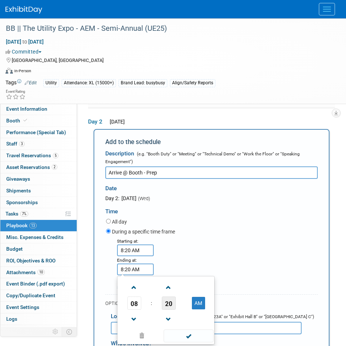
click at [164, 301] on span "20" at bounding box center [169, 303] width 14 height 13
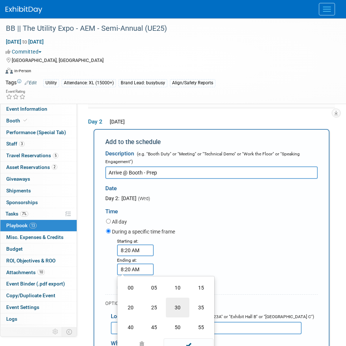
click at [176, 310] on td "30" at bounding box center [177, 308] width 23 height 20
type input "8:30 AM"
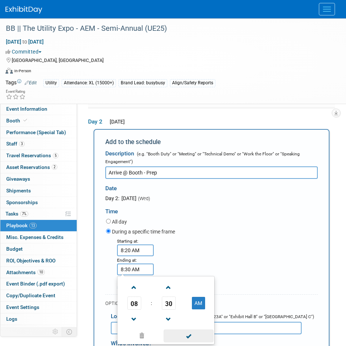
click at [184, 336] on span at bounding box center [189, 336] width 50 height 13
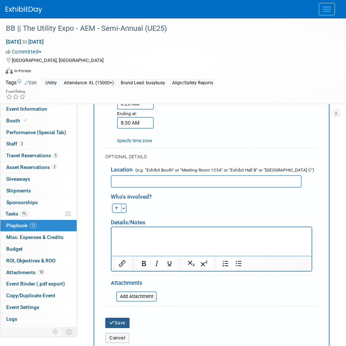
click at [122, 322] on button "Save" at bounding box center [117, 323] width 24 height 10
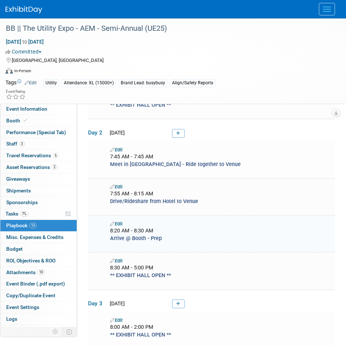
scroll to position [439, 0]
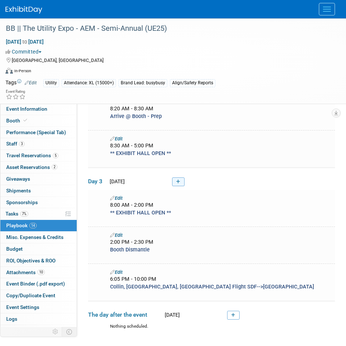
click at [179, 180] on icon at bounding box center [178, 182] width 4 height 4
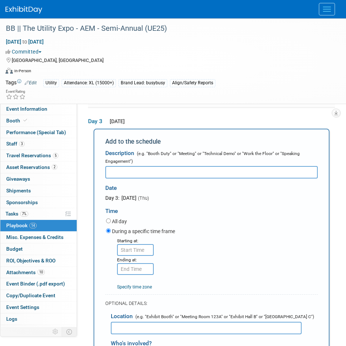
scroll to position [0, 0]
paste input "Meet in Hotel Lobby - Ride together to Venue (Bring Bags)"
type input "Meet in Hotel Lobby - Ride together to Venue (Bring Bags)"
click at [134, 248] on input "8:00 AM" at bounding box center [135, 250] width 37 height 12
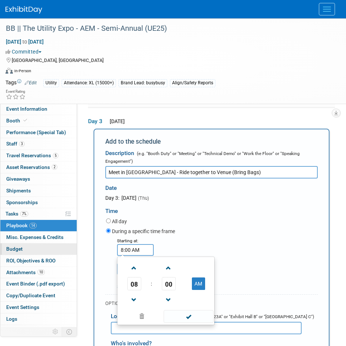
drag, startPoint x: 143, startPoint y: 247, endPoint x: 25, endPoint y: 252, distance: 118.2
click at [25, 252] on div "Event Information Event Info Booth Booth Performance (Special Tab) Performance …" at bounding box center [173, 82] width 346 height 1123
type input "7:15 AM"
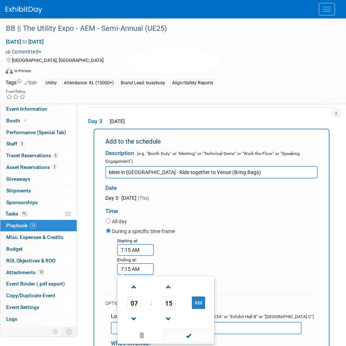
click at [230, 256] on div "Starting at: 7:15 AM Ending at: 7:15 AM 07 : 15 AM 12 01 02 03 04 05 06 07 08 0…" at bounding box center [211, 264] width 223 height 54
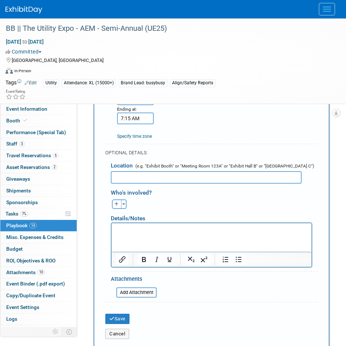
scroll to position [717, 0]
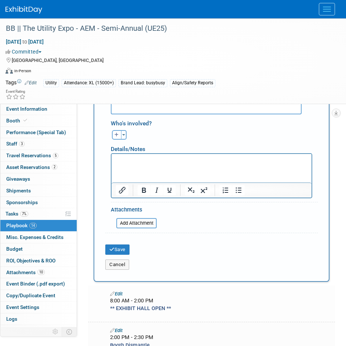
click at [128, 255] on div "Cancel" at bounding box center [211, 262] width 223 height 15
click at [123, 255] on div "Cancel" at bounding box center [211, 262] width 223 height 15
click at [120, 249] on button "Save" at bounding box center [117, 250] width 24 height 10
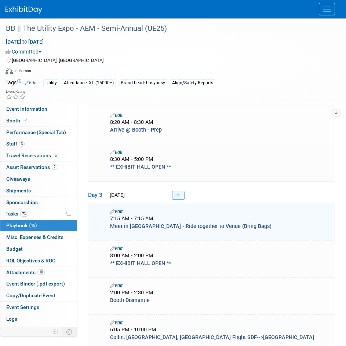
click at [179, 193] on icon at bounding box center [178, 195] width 4 height 4
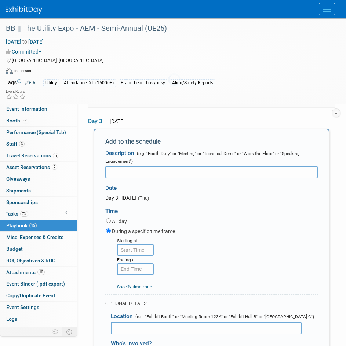
scroll to position [0, 0]
click at [168, 166] on input "text" at bounding box center [211, 172] width 212 height 12
paste input "Drive/Rideshare from Hotel to Venue"
type input "Drive/Rideshare from Hotel to Venue"
click at [141, 245] on input "8:00 AM" at bounding box center [135, 250] width 37 height 12
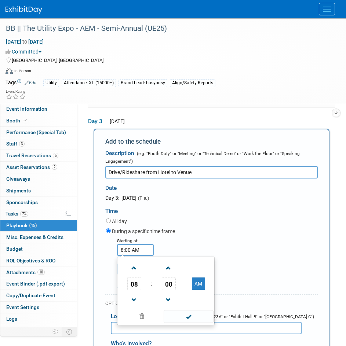
drag, startPoint x: 149, startPoint y: 248, endPoint x: 99, endPoint y: 243, distance: 50.1
click at [102, 245] on div "Starting at: 8:00 AM 08 : 00 AM 12 01 02 03 04 05 06 07 08 09 10 11 00 05 10 15…" at bounding box center [211, 264] width 223 height 54
type input "7:25 AM"
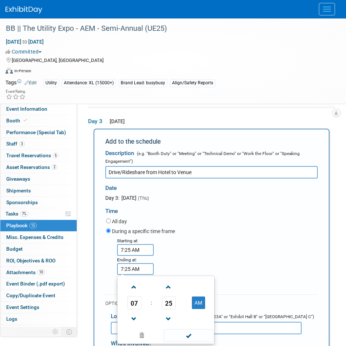
click at [165, 297] on span "25" at bounding box center [169, 302] width 14 height 13
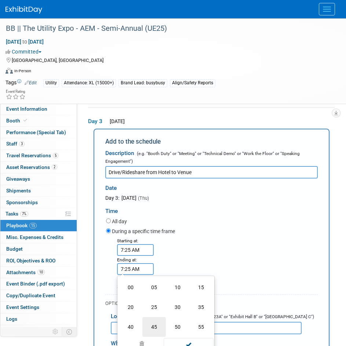
click at [158, 321] on td "45" at bounding box center [153, 327] width 23 height 20
type input "7:45 AM"
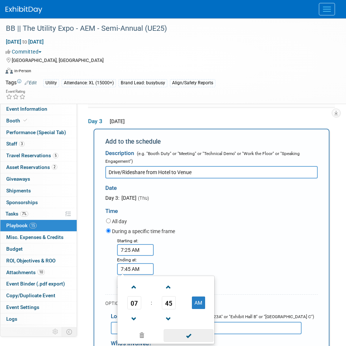
click at [198, 337] on span at bounding box center [189, 335] width 50 height 13
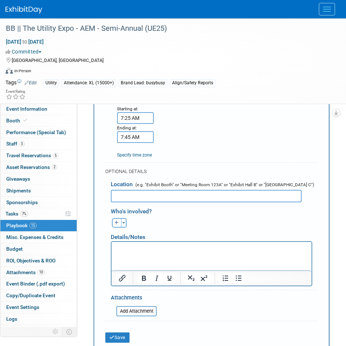
scroll to position [717, 0]
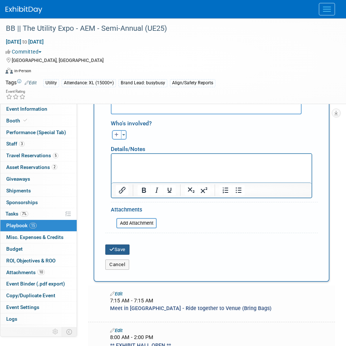
click at [116, 252] on button "Save" at bounding box center [117, 250] width 24 height 10
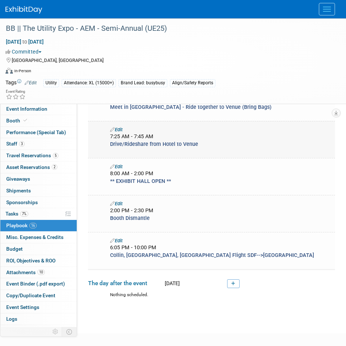
scroll to position [499, 0]
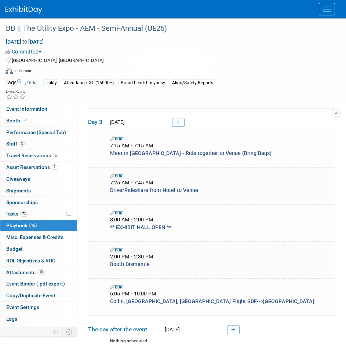
click at [181, 120] on link at bounding box center [178, 122] width 12 height 9
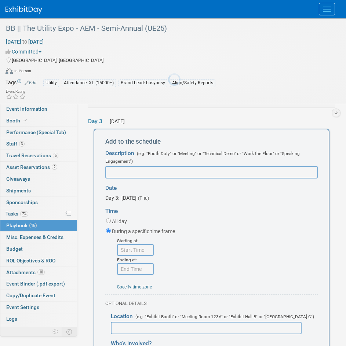
scroll to position [0, 0]
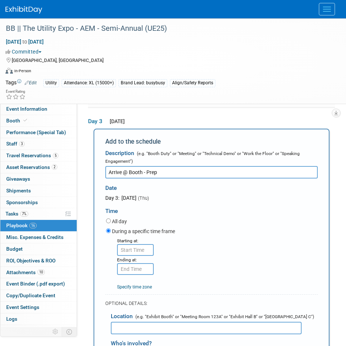
type input "Arrive @ Booth - Prep"
click at [138, 253] on input "8:00 AM" at bounding box center [135, 250] width 37 height 12
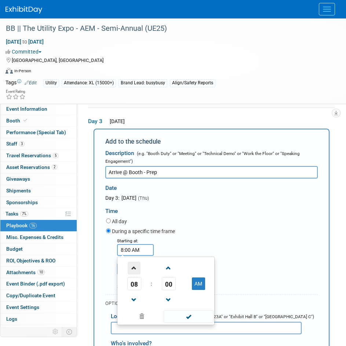
click at [138, 270] on span at bounding box center [134, 268] width 13 height 13
click at [139, 294] on span at bounding box center [134, 300] width 13 height 13
click at [175, 285] on span "00" at bounding box center [169, 283] width 14 height 13
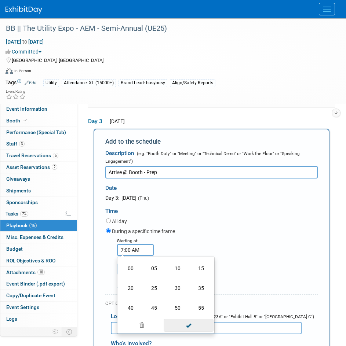
click at [168, 310] on td "50" at bounding box center [177, 308] width 23 height 20
type input "7:50 AM"
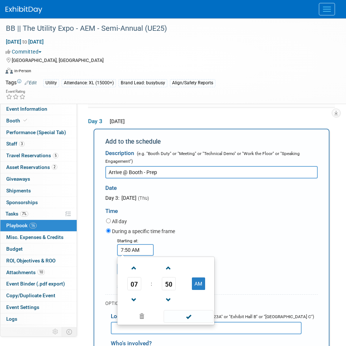
drag, startPoint x: 184, startPoint y: 326, endPoint x: 184, endPoint y: 321, distance: 5.1
click at [184, 324] on input "text" at bounding box center [206, 328] width 191 height 12
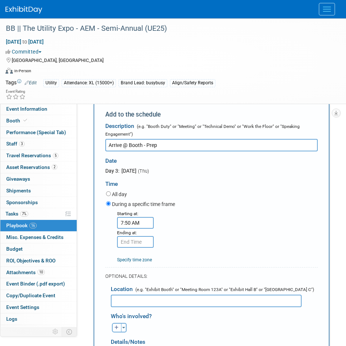
scroll to position [571, 0]
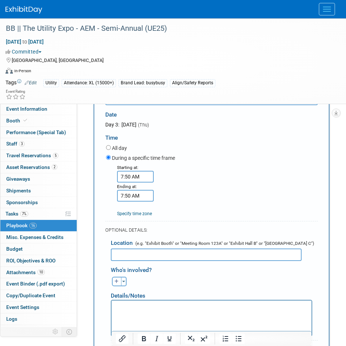
click at [136, 197] on input "7:50 AM" at bounding box center [135, 196] width 37 height 12
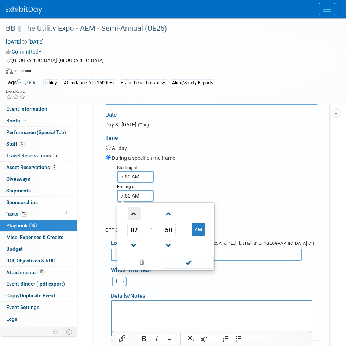
click at [137, 209] on span at bounding box center [134, 214] width 13 height 13
click at [174, 234] on span "50" at bounding box center [169, 229] width 14 height 13
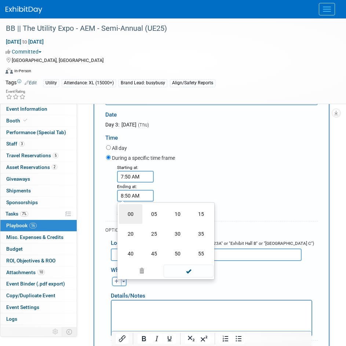
click at [133, 214] on td "00" at bounding box center [130, 214] width 23 height 20
type input "8:00 AM"
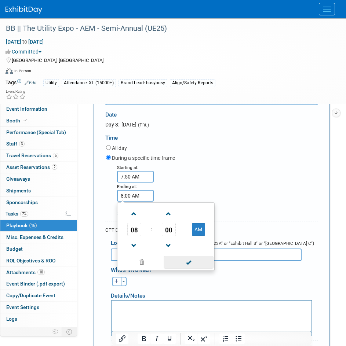
click at [201, 263] on span at bounding box center [189, 262] width 50 height 13
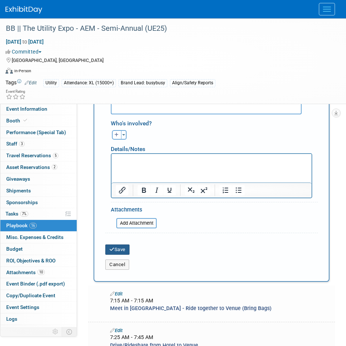
click at [124, 248] on button "Save" at bounding box center [117, 250] width 24 height 10
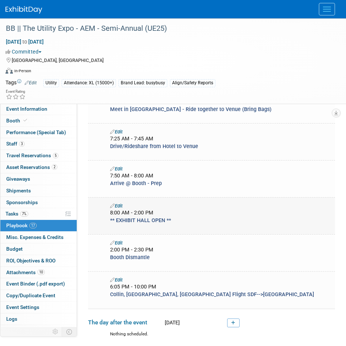
scroll to position [544, 0]
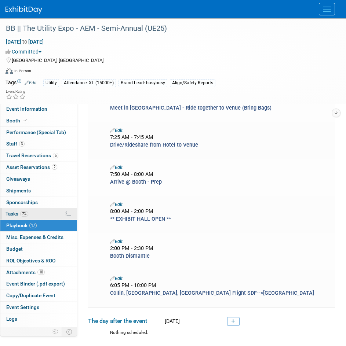
click at [22, 216] on span "7%" at bounding box center [24, 214] width 8 height 6
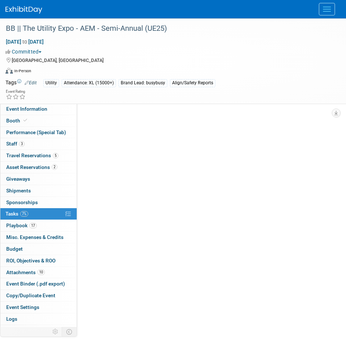
scroll to position [0, 0]
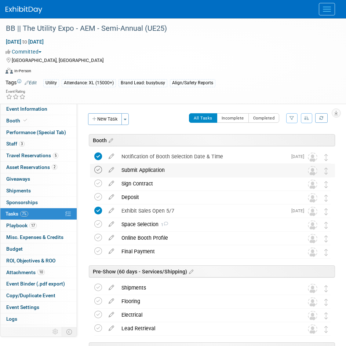
click at [97, 173] on icon at bounding box center [98, 170] width 8 height 8
click at [99, 181] on icon at bounding box center [98, 184] width 8 height 8
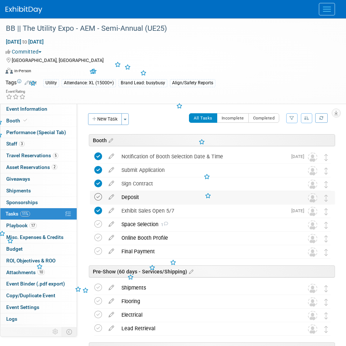
click at [100, 200] on icon at bounding box center [98, 197] width 8 height 8
click at [100, 226] on icon at bounding box center [98, 224] width 8 height 8
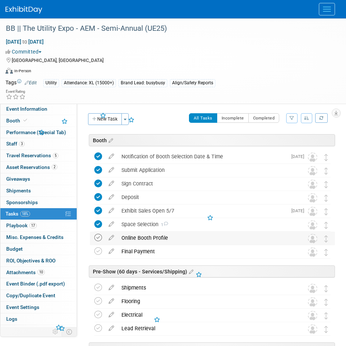
click at [100, 238] on icon at bounding box center [98, 238] width 8 height 8
click at [99, 258] on td at bounding box center [99, 251] width 11 height 13
click at [100, 250] on icon at bounding box center [98, 252] width 8 height 8
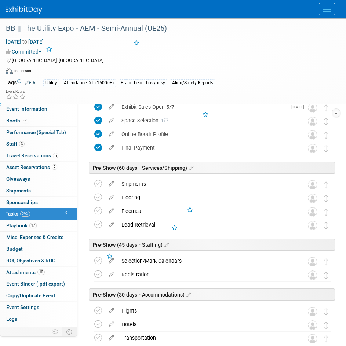
scroll to position [110, 0]
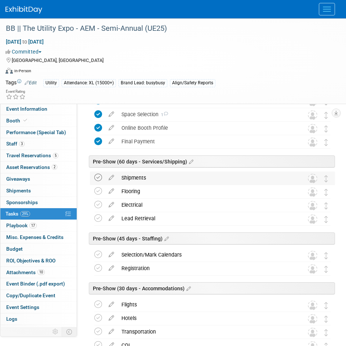
click at [99, 179] on icon at bounding box center [98, 178] width 8 height 8
click at [99, 192] on icon at bounding box center [98, 191] width 8 height 8
click at [99, 204] on icon at bounding box center [98, 205] width 8 height 8
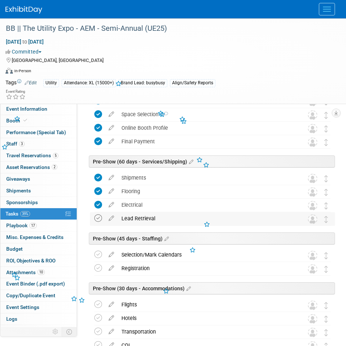
click at [100, 217] on icon at bounding box center [98, 219] width 8 height 8
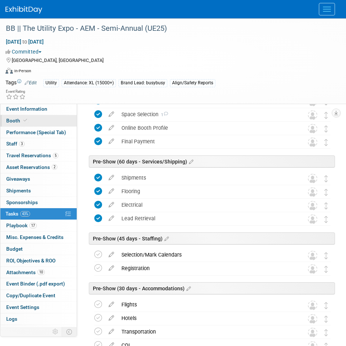
click at [26, 122] on icon at bounding box center [25, 120] width 4 height 4
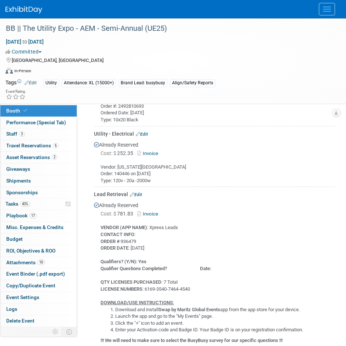
scroll to position [610, 0]
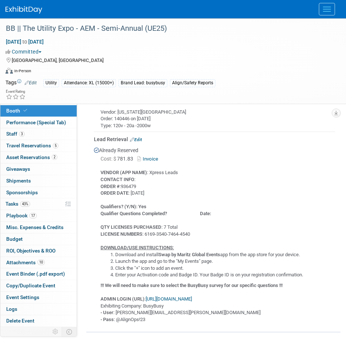
click at [150, 156] on link "Invoice" at bounding box center [149, 159] width 24 height 6
click at [6, 226] on link "0 Misc. Expenses & Credits 0" at bounding box center [38, 227] width 76 height 11
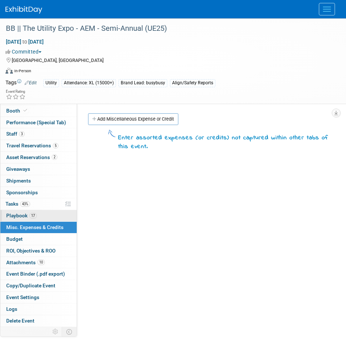
click at [30, 213] on span "17" at bounding box center [32, 216] width 7 height 6
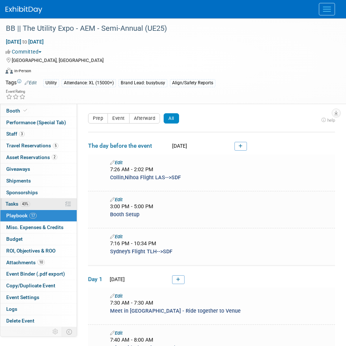
click at [36, 204] on link "43% Tasks 43%" at bounding box center [38, 203] width 76 height 11
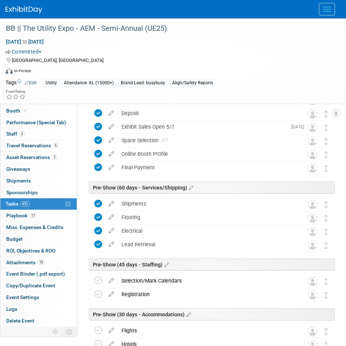
scroll to position [183, 0]
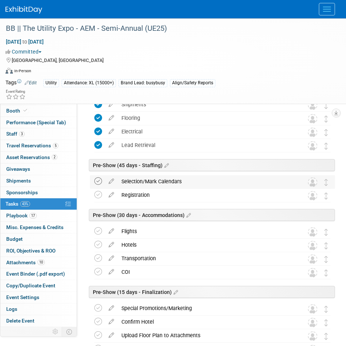
click at [100, 182] on icon at bounding box center [98, 181] width 8 height 8
click at [99, 194] on icon at bounding box center [98, 195] width 8 height 8
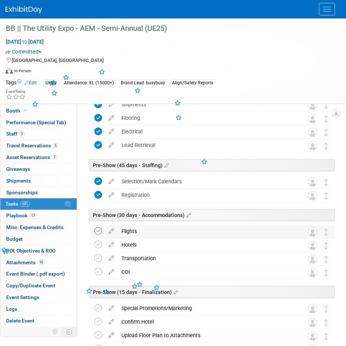
click at [97, 228] on icon at bounding box center [98, 231] width 8 height 8
click at [98, 249] on td at bounding box center [99, 245] width 11 height 13
click at [98, 243] on icon at bounding box center [98, 245] width 8 height 8
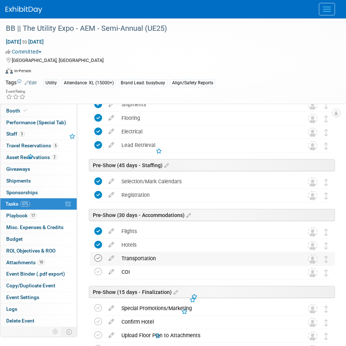
click at [99, 258] on icon at bounding box center [98, 259] width 8 height 8
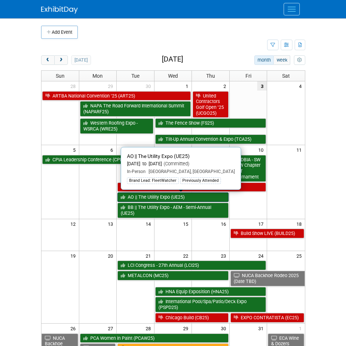
click at [171, 196] on link "AO || The Utility Expo (UE25)" at bounding box center [172, 198] width 111 height 10
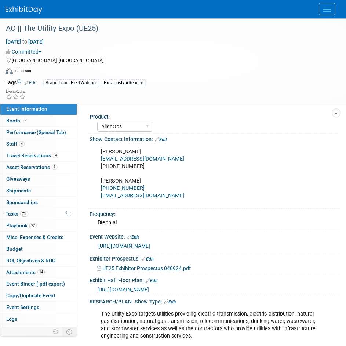
select select "AlignOps"
select select "Member"
click at [45, 166] on span "Asset Reservations 1" at bounding box center [31, 167] width 51 height 6
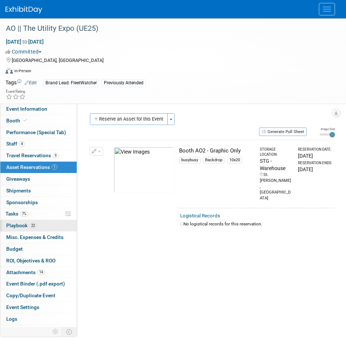
click at [35, 228] on span "22" at bounding box center [32, 226] width 7 height 6
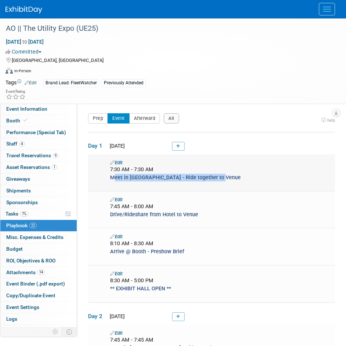
drag, startPoint x: 217, startPoint y: 179, endPoint x: 103, endPoint y: 180, distance: 113.7
click at [103, 180] on td "Edit 7:30 AM - 7:30 AM Meet in [GEOGRAPHIC_DATA] - Ride together to Venue" at bounding box center [211, 172] width 247 height 37
copy span "Meet in [GEOGRAPHIC_DATA] - Ride together to Venue"
drag, startPoint x: 199, startPoint y: 215, endPoint x: 105, endPoint y: 216, distance: 94.6
click at [105, 216] on div "Drive/Rideshare from Hotel to Venue" at bounding box center [221, 215] width 232 height 8
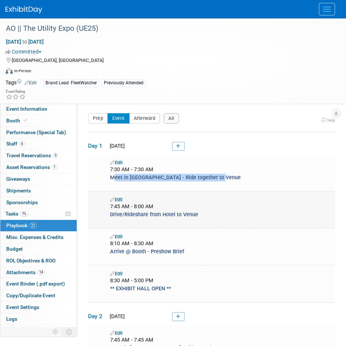
copy span "Drive/Rideshare from Hotel to Venue"
drag, startPoint x: 189, startPoint y: 250, endPoint x: 98, endPoint y: 252, distance: 91.0
click at [98, 252] on td "Edit 8:10 AM - 8:30 AM Arrive @ Booth - Preshow Brief" at bounding box center [211, 246] width 247 height 37
copy span "Arrive @ Booth - Preshow Brief"
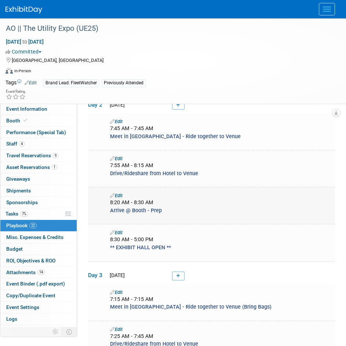
scroll to position [220, 0]
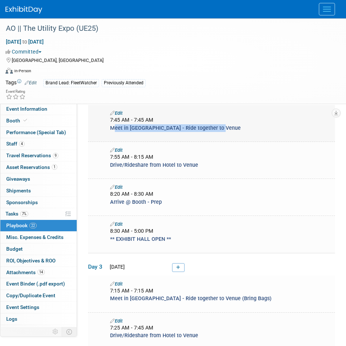
drag, startPoint x: 168, startPoint y: 126, endPoint x: 111, endPoint y: 125, distance: 57.6
click at [111, 125] on div "Meet in Hotel Lobby - Ride together to Venue" at bounding box center [221, 128] width 232 height 8
copy span "Meet in Hotel Lobby - Ride together to Venue"
drag, startPoint x: 205, startPoint y: 167, endPoint x: 109, endPoint y: 163, distance: 96.2
click at [109, 163] on div "Drive/Rideshare from Hotel to Venue" at bounding box center [221, 165] width 232 height 8
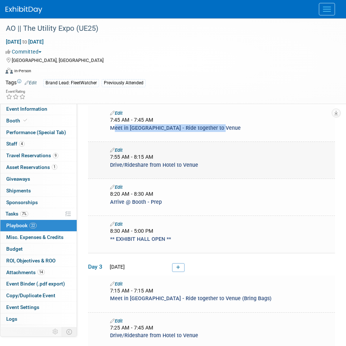
copy span "Drive/Rideshare from Hotel to Venue"
drag, startPoint x: 171, startPoint y: 206, endPoint x: 104, endPoint y: 199, distance: 67.8
click at [97, 200] on td "Edit 8:20 AM - 8:30 AM Arrive @ Booth - Prep" at bounding box center [211, 197] width 247 height 37
copy tbody "Arrive @ Booth - Prep Edit"
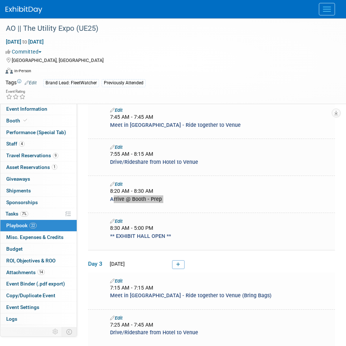
scroll to position [330, 0]
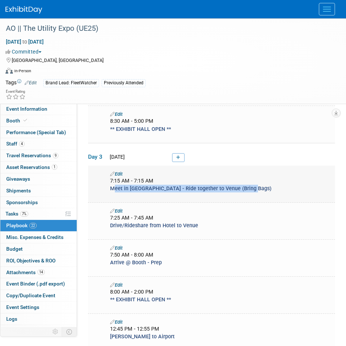
drag, startPoint x: 250, startPoint y: 185, endPoint x: 108, endPoint y: 186, distance: 142.7
click at [108, 186] on div "Meet in Hotel Lobby - Ride together to Venue (Bring Bags)" at bounding box center [221, 189] width 232 height 8
copy span "Meet in Hotel Lobby - Ride together to Venue (Bring Bags)"
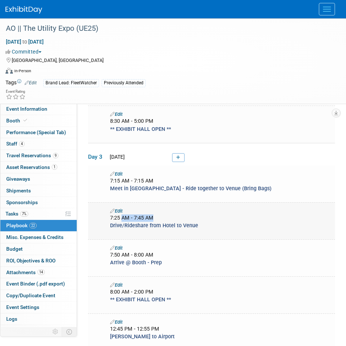
drag, startPoint x: 155, startPoint y: 217, endPoint x: 122, endPoint y: 219, distance: 33.0
click at [122, 219] on div "7:25 AM - 7:45 AM" at bounding box center [220, 218] width 221 height 7
click at [197, 224] on div "Drive/Rideshare from Hotel to Venue" at bounding box center [221, 226] width 232 height 8
drag, startPoint x: 199, startPoint y: 224, endPoint x: 93, endPoint y: 227, distance: 106.0
click at [93, 227] on td "Edit 7:25 AM - 7:45 AM Drive/Rideshare from Hotel to Venue" at bounding box center [211, 220] width 247 height 37
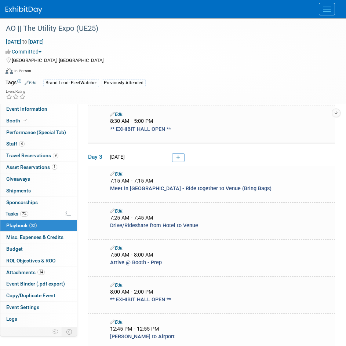
copy span "Drive/Rideshare from Hotel to Venue"
drag, startPoint x: 172, startPoint y: 261, endPoint x: 91, endPoint y: 261, distance: 80.7
click at [91, 261] on td "Edit 7:50 AM - 8:00 AM Arrive @ Booth - Prep" at bounding box center [211, 257] width 247 height 37
copy span "Arrive @ Booth - Prep"
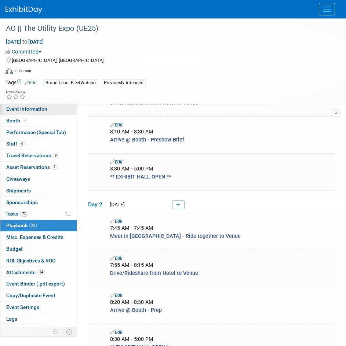
scroll to position [37, 0]
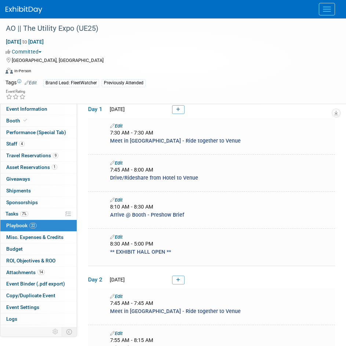
click at [26, 10] on img at bounding box center [24, 9] width 37 height 7
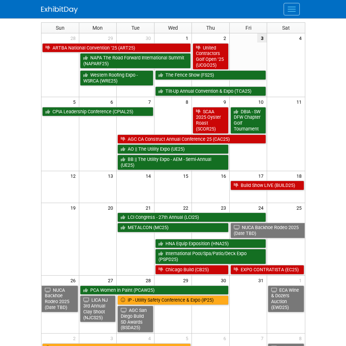
scroll to position [110, 0]
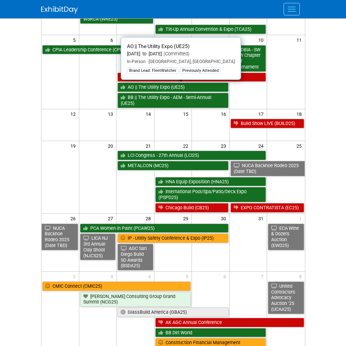
click at [158, 90] on link "AO || The Utility Expo (UE25)" at bounding box center [172, 88] width 111 height 10
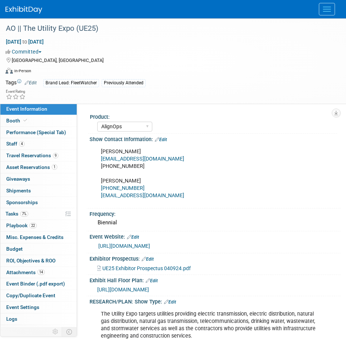
select select "AlignOps"
select select "Member"
click at [23, 120] on icon at bounding box center [25, 120] width 4 height 4
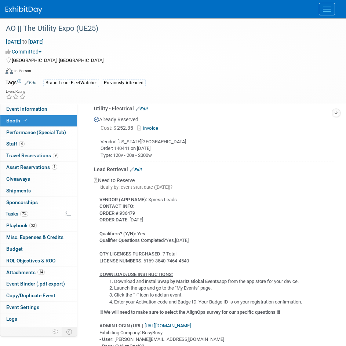
scroll to position [733, 0]
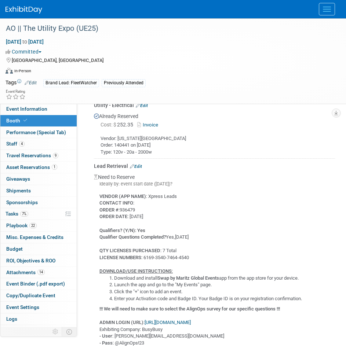
click at [138, 165] on link "Edit" at bounding box center [136, 166] width 12 height 5
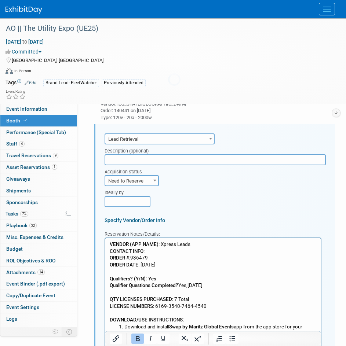
scroll to position [0, 0]
click at [139, 177] on span "Need to Reserve" at bounding box center [131, 181] width 53 height 10
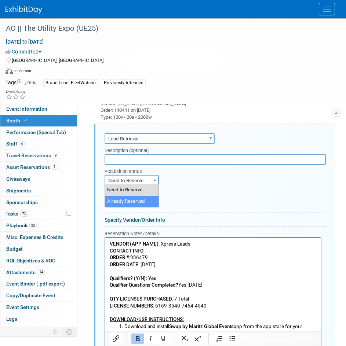
select select "2"
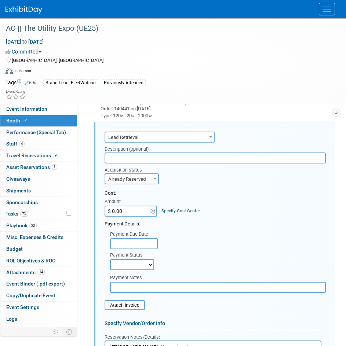
scroll to position [768, 0]
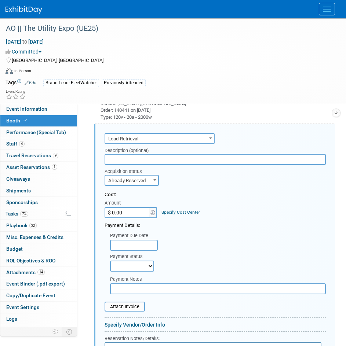
click at [137, 208] on input "$ 0.00" at bounding box center [128, 212] width 46 height 11
type input "$ 1,042.43"
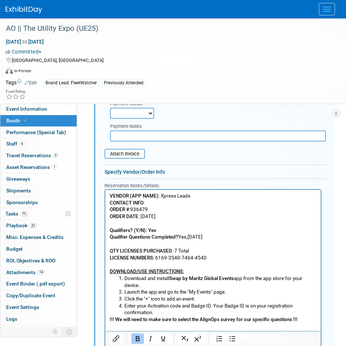
scroll to position [915, 0]
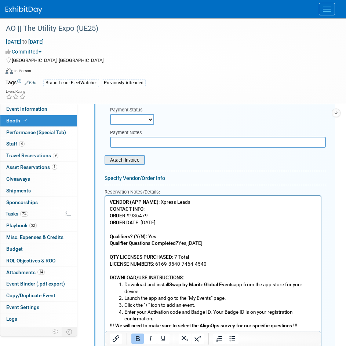
click at [122, 158] on input "file" at bounding box center [100, 160] width 87 height 9
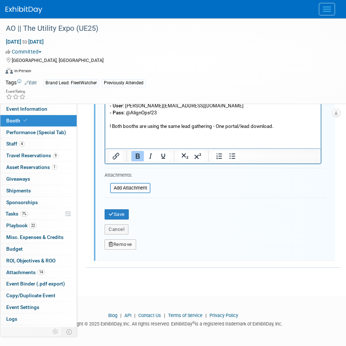
scroll to position [1167, 0]
click at [116, 211] on button "Save" at bounding box center [117, 214] width 24 height 10
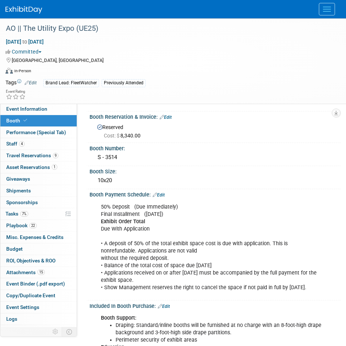
scroll to position [0, 0]
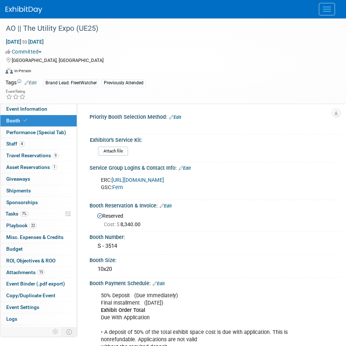
click at [132, 181] on link "[URL][DOMAIN_NAME]" at bounding box center [137, 180] width 52 height 6
click at [32, 218] on link "7% Tasks 7%" at bounding box center [38, 213] width 76 height 11
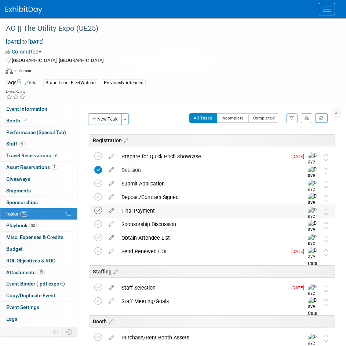
click at [98, 211] on icon at bounding box center [98, 211] width 8 height 8
click at [98, 200] on icon at bounding box center [98, 197] width 8 height 8
click at [96, 188] on td at bounding box center [99, 191] width 11 height 28
click at [97, 184] on icon at bounding box center [98, 184] width 8 height 8
click at [98, 154] on icon at bounding box center [98, 157] width 8 height 8
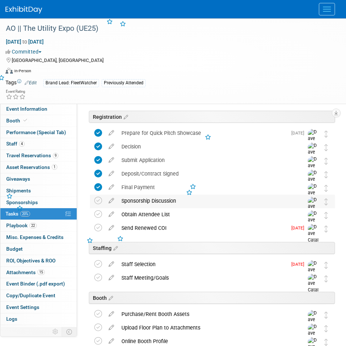
scroll to position [37, 0]
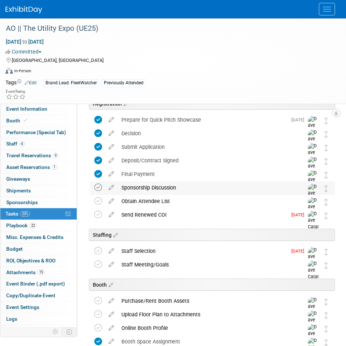
click at [100, 188] on icon at bounding box center [98, 188] width 8 height 8
click at [98, 203] on icon at bounding box center [98, 201] width 8 height 8
click at [99, 219] on td at bounding box center [99, 223] width 11 height 28
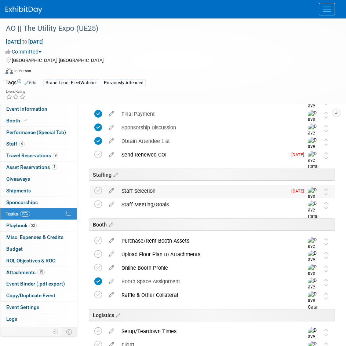
scroll to position [110, 0]
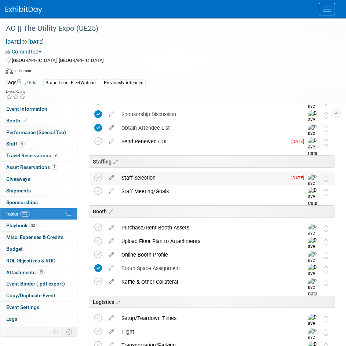
drag, startPoint x: 99, startPoint y: 176, endPoint x: 98, endPoint y: 182, distance: 6.2
click at [99, 176] on icon at bounding box center [98, 178] width 8 height 8
click at [97, 191] on icon at bounding box center [98, 191] width 8 height 8
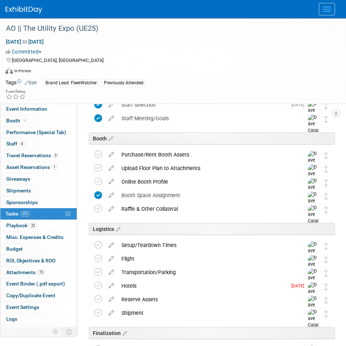
scroll to position [183, 0]
click at [97, 153] on icon at bounding box center [98, 154] width 8 height 8
click at [97, 184] on icon at bounding box center [98, 181] width 8 height 8
click at [100, 209] on icon at bounding box center [98, 209] width 8 height 8
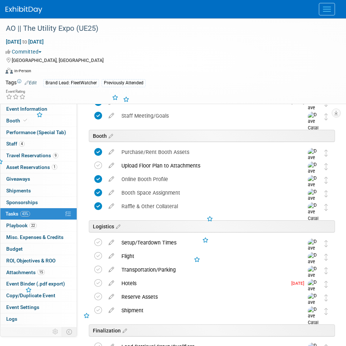
scroll to position [257, 0]
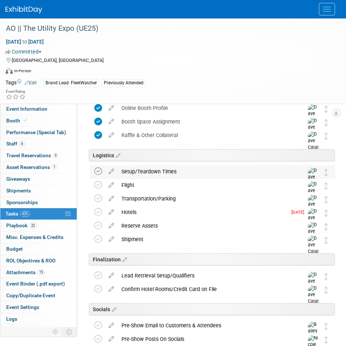
click at [97, 169] on icon at bounding box center [98, 172] width 8 height 8
click at [98, 187] on icon at bounding box center [98, 185] width 8 height 8
click at [98, 194] on td at bounding box center [99, 207] width 11 height 28
click at [98, 199] on icon at bounding box center [98, 199] width 8 height 8
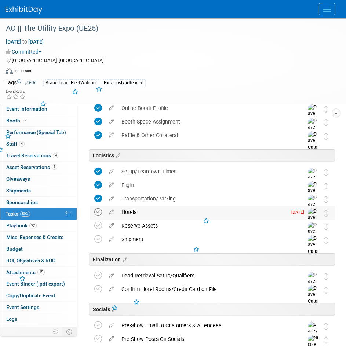
click at [99, 213] on icon at bounding box center [98, 212] width 8 height 8
click at [102, 227] on icon at bounding box center [98, 226] width 8 height 8
click at [100, 236] on icon at bounding box center [98, 239] width 8 height 8
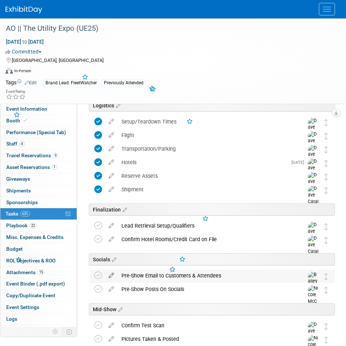
scroll to position [367, 0]
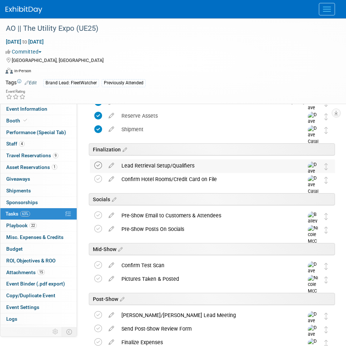
click at [96, 167] on icon at bounding box center [98, 166] width 8 height 8
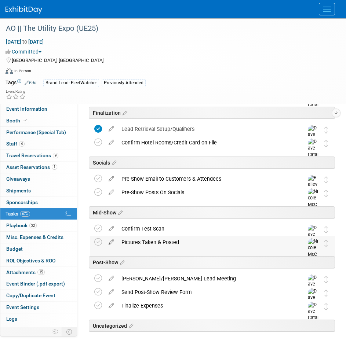
click at [115, 242] on icon at bounding box center [111, 240] width 13 height 9
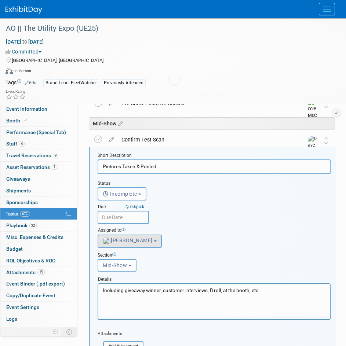
scroll to position [493, 0]
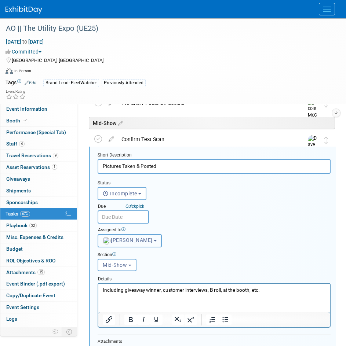
click at [136, 238] on span "Nicole McCabe" at bounding box center [128, 240] width 50 height 6
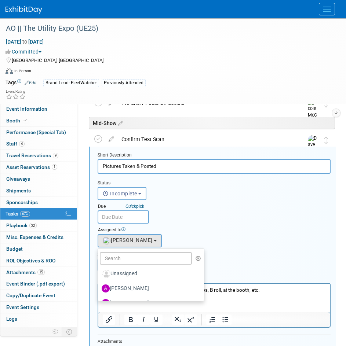
click at [130, 272] on label "Unassigned" at bounding box center [149, 274] width 95 height 12
click at [99, 272] on input "Unassigned" at bounding box center [96, 273] width 5 height 5
select select
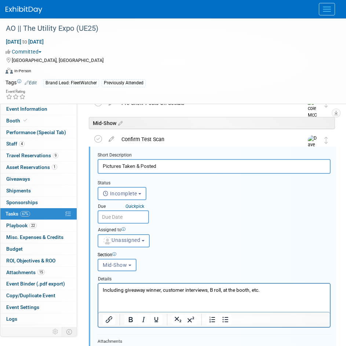
click at [189, 225] on div "Assigned to <img src="https://www.exhibitday.com/Images/Unassigned-User-Icon.pn…" at bounding box center [214, 235] width 244 height 23
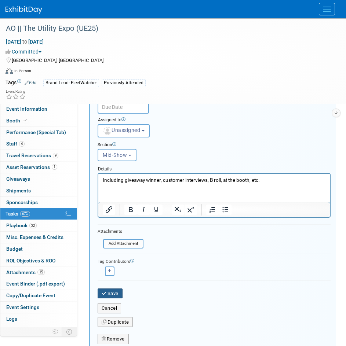
click at [110, 298] on button "Save" at bounding box center [110, 294] width 25 height 10
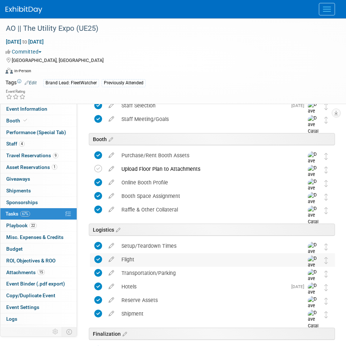
scroll to position [183, 0]
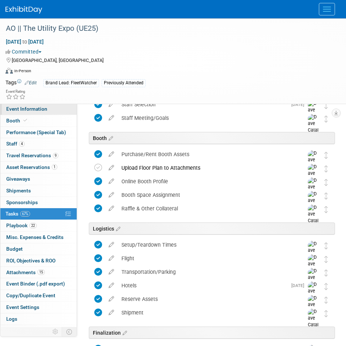
click at [49, 112] on link "Event Information" at bounding box center [38, 108] width 76 height 11
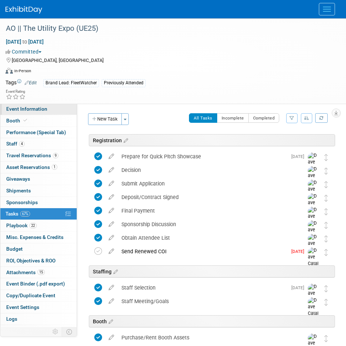
select select "AlignOps"
select select "Member"
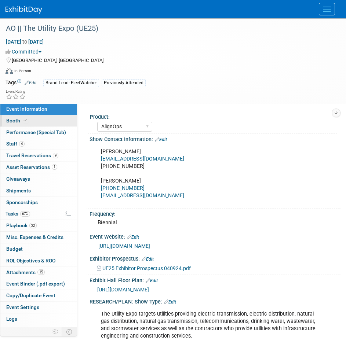
click at [32, 120] on link "Booth" at bounding box center [38, 120] width 76 height 11
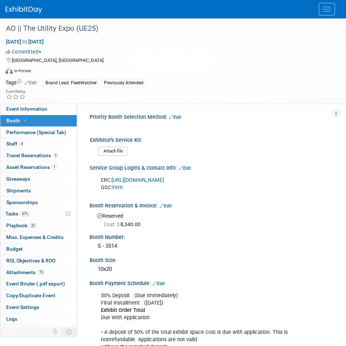
click at [328, 11] on span "Menu" at bounding box center [327, 11] width 8 height 1
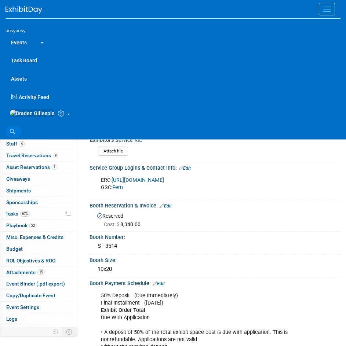
click at [14, 134] on icon at bounding box center [12, 131] width 5 height 5
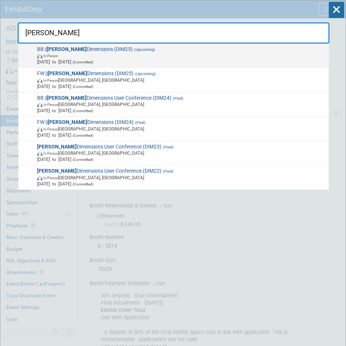
type input "trimble"
click at [155, 59] on span "Nov 10, 2025 to Nov 12, 2025 (Committed)" at bounding box center [181, 62] width 289 height 6
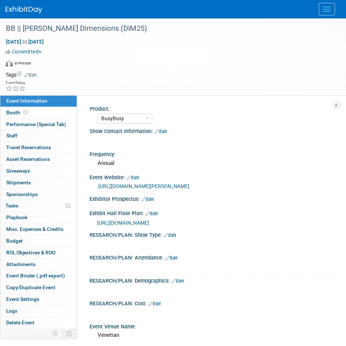
select select "BusyBusy"
select select "No"
click at [59, 112] on link "Booth" at bounding box center [38, 112] width 76 height 11
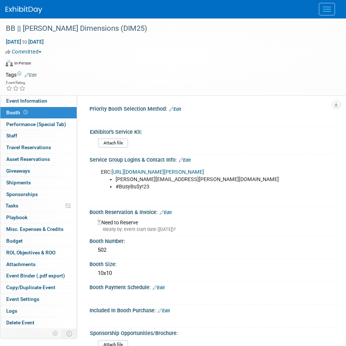
click at [191, 160] on link "Edit" at bounding box center [185, 160] width 12 height 5
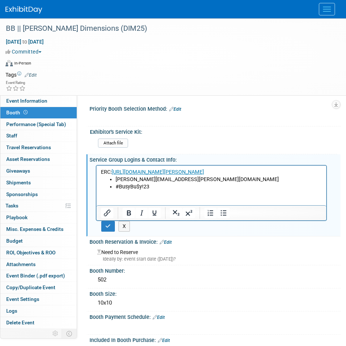
click at [172, 198] on p "Rich Text Area. Press ALT-0 for help." at bounding box center [211, 193] width 221 height 7
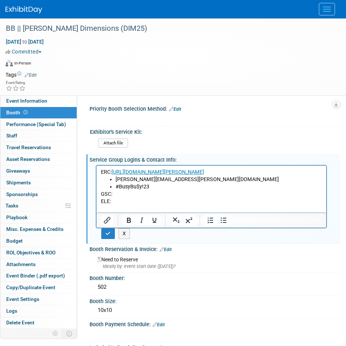
click at [115, 198] on p "GSC:" at bounding box center [211, 193] width 221 height 7
click at [121, 205] on p "ELE:" at bounding box center [211, 201] width 221 height 7
drag, startPoint x: 166, startPoint y: 209, endPoint x: 113, endPoint y: 209, distance: 52.8
click at [113, 205] on p "ELE: The Venetian Resort" at bounding box center [211, 201] width 221 height 7
click at [109, 223] on icon "Insert/edit link" at bounding box center [107, 220] width 9 height 9
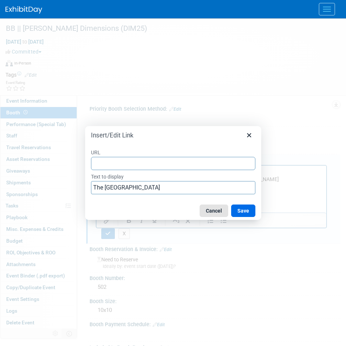
type input "https://venetianlasvegas.ungerboeck.com/prod/app85.cshtml?AppCode=COE&CC=1&OrgC…"
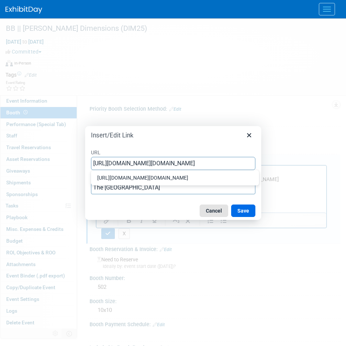
scroll to position [0, 98]
click at [242, 212] on button "Save" at bounding box center [243, 211] width 24 height 12
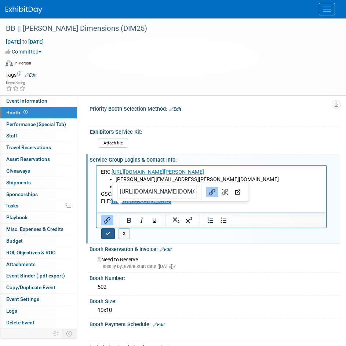
click at [110, 233] on icon "button" at bounding box center [108, 233] width 6 height 5
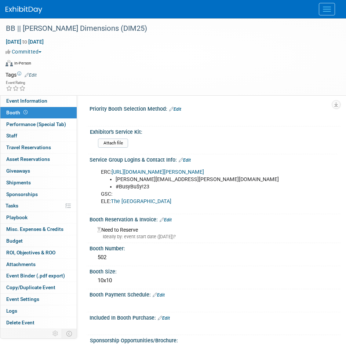
click at [23, 7] on img at bounding box center [24, 9] width 37 height 7
